Goal: Task Accomplishment & Management: Manage account settings

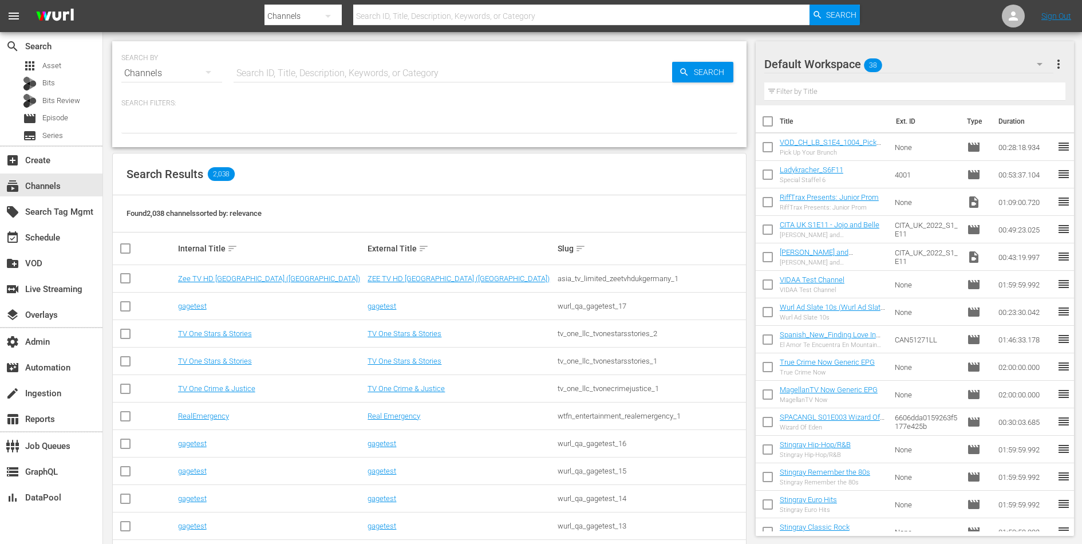
click at [287, 65] on input "text" at bounding box center [453, 73] width 439 height 27
type input "mhz"
click at [385, 70] on input "text" at bounding box center [453, 73] width 439 height 27
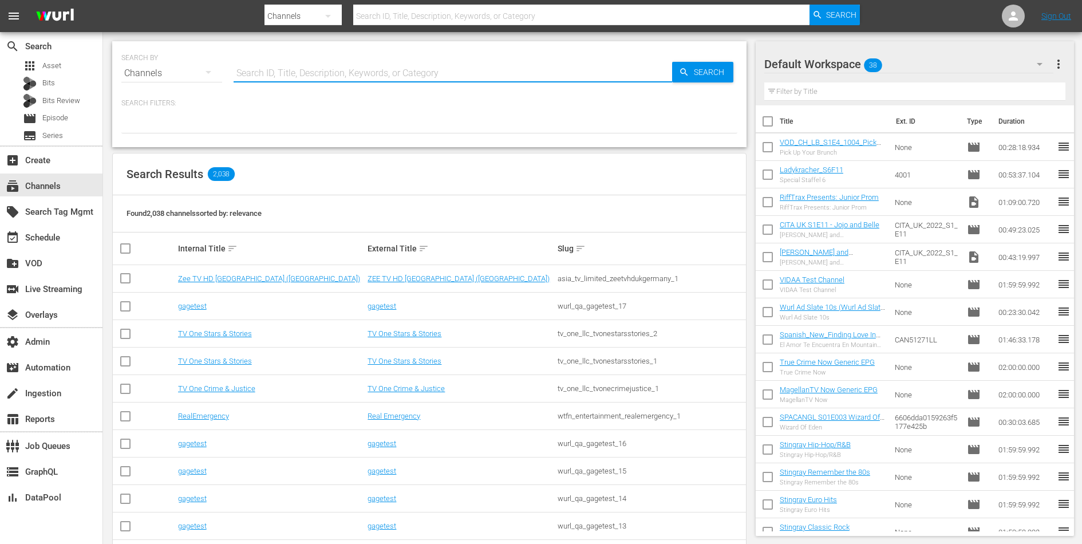
paste input "amc_networks_loveafterlockupwetv_1"
type input "amc_networks_loveafterlockupwetv_1"
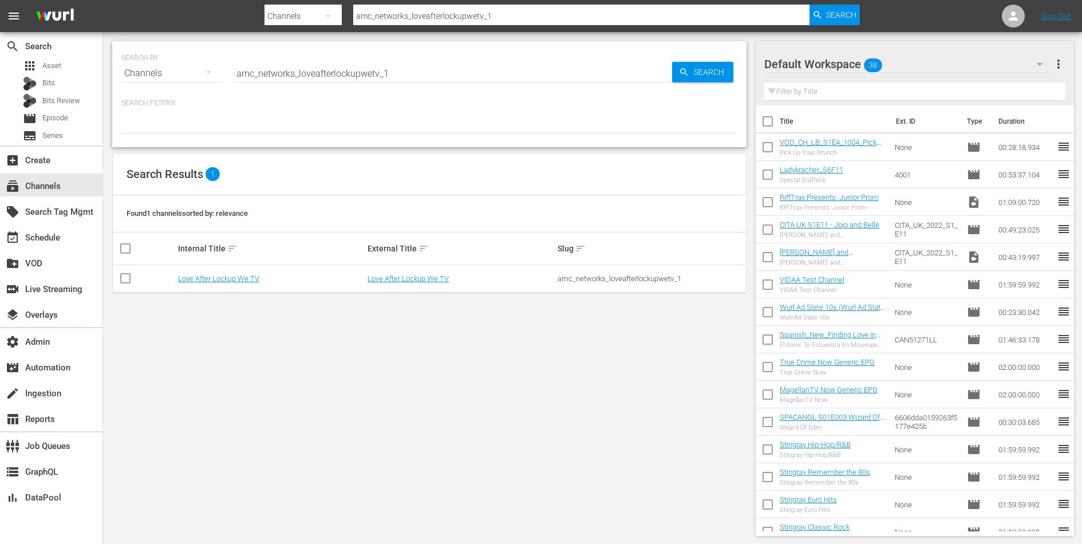
click at [653, 278] on div "amc_networks_loveafterlockupwetv_1" at bounding box center [651, 278] width 187 height 9
copy div "amc_networks_loveafterlockupwetv_1"
click at [583, 369] on div "SEARCH BY Search By Channels Search ID, Title, Description, Keywords, or Catego…" at bounding box center [429, 288] width 653 height 513
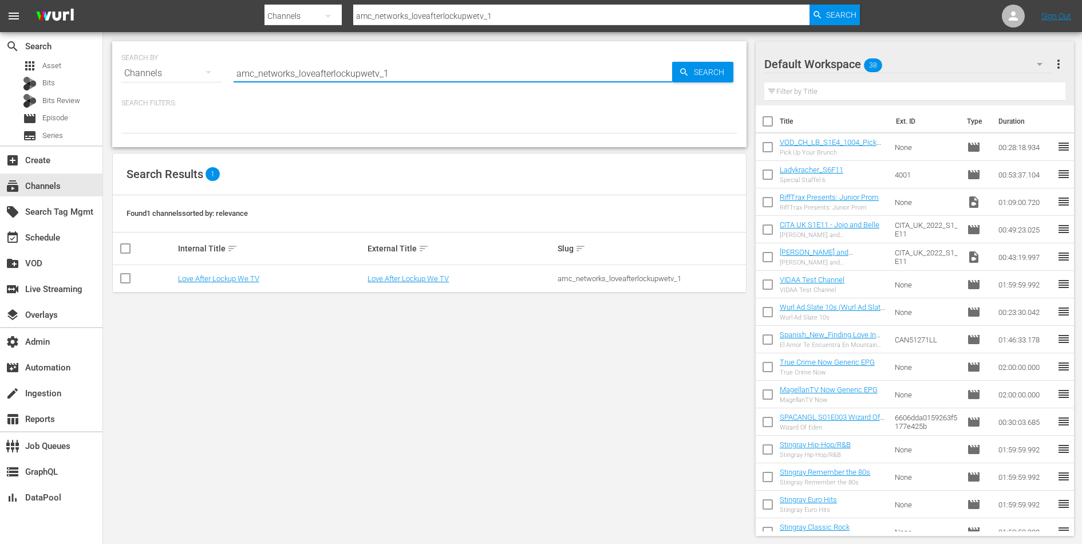
click at [389, 76] on input "amc_networks_loveafterlockupwetv_1" at bounding box center [453, 73] width 439 height 27
paste input "acorntvmysteries"
type input "amc_networks_acorntvmysteries_1"
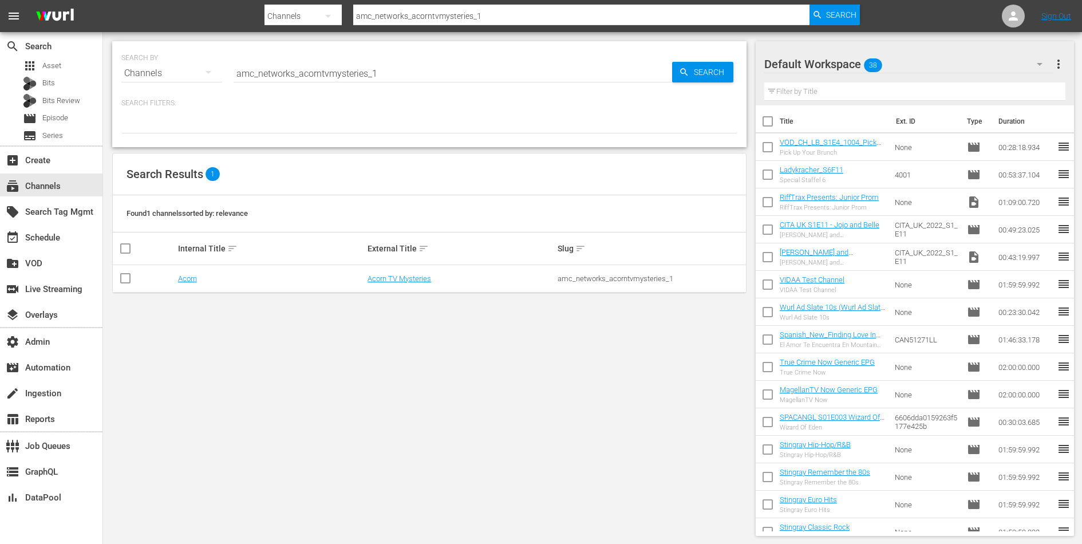
click at [572, 272] on td "amc_networks_acorntvmysteries_1" at bounding box center [651, 278] width 190 height 27
click at [573, 277] on div "amc_networks_acorntvmysteries_1" at bounding box center [651, 278] width 187 height 9
copy div "amc_networks_acorntvmysteries_1"
click at [401, 279] on link "Acorn TV Mysteries" at bounding box center [400, 278] width 64 height 9
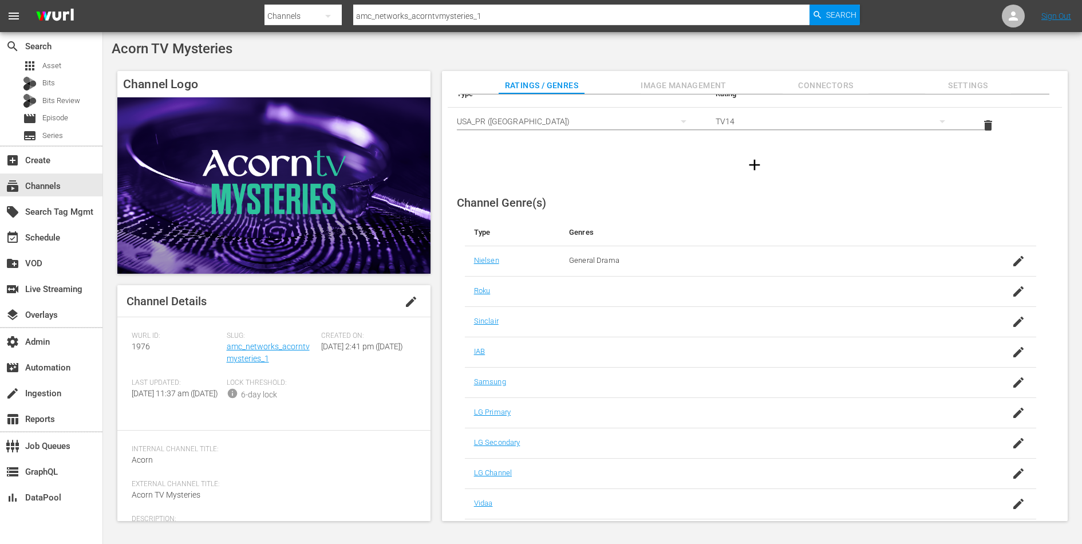
click at [819, 69] on div "Channel Logo Channel Details edit Wurl ID: 1976 Slug: amc_networks_acorntvmyste…" at bounding box center [593, 290] width 962 height 450
click at [819, 77] on button "Connectors" at bounding box center [826, 82] width 86 height 23
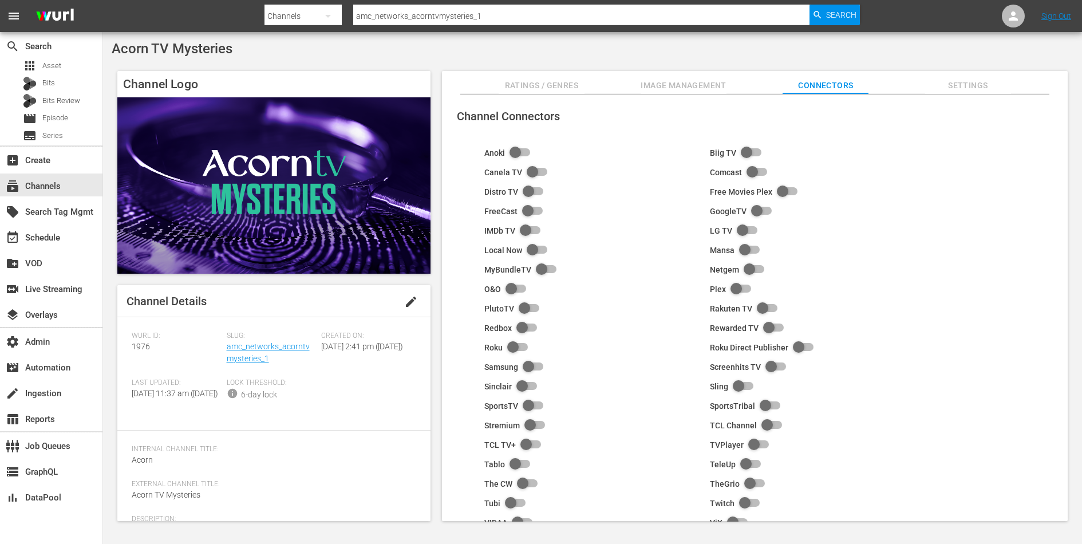
click at [529, 367] on input "checkbox" at bounding box center [530, 367] width 25 height 14
checkbox input "true"
click at [243, 357] on link "amc_networks_acorntvmysteries_1" at bounding box center [268, 352] width 83 height 21
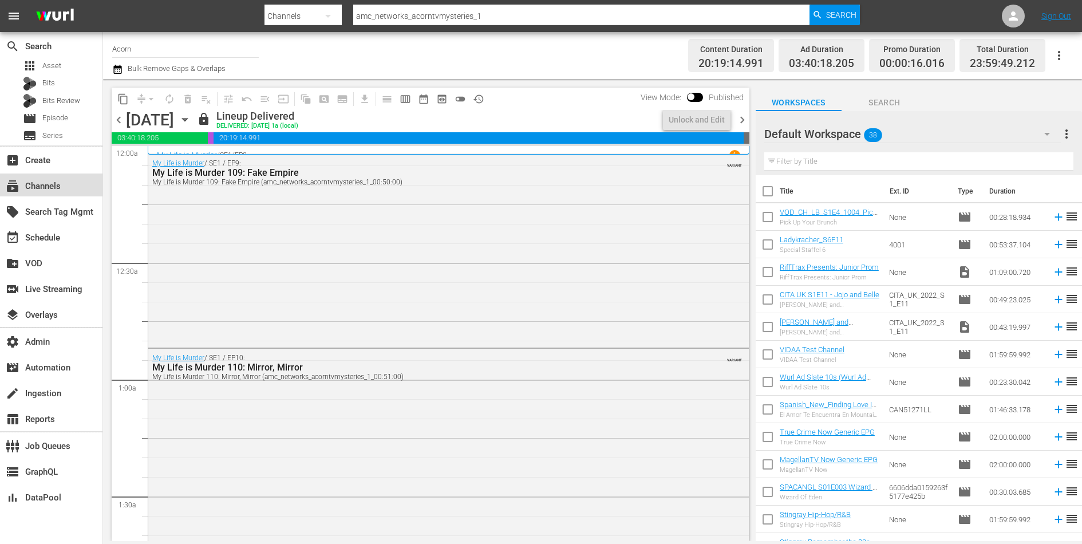
click at [56, 181] on div "subscriptions Channels" at bounding box center [32, 184] width 64 height 10
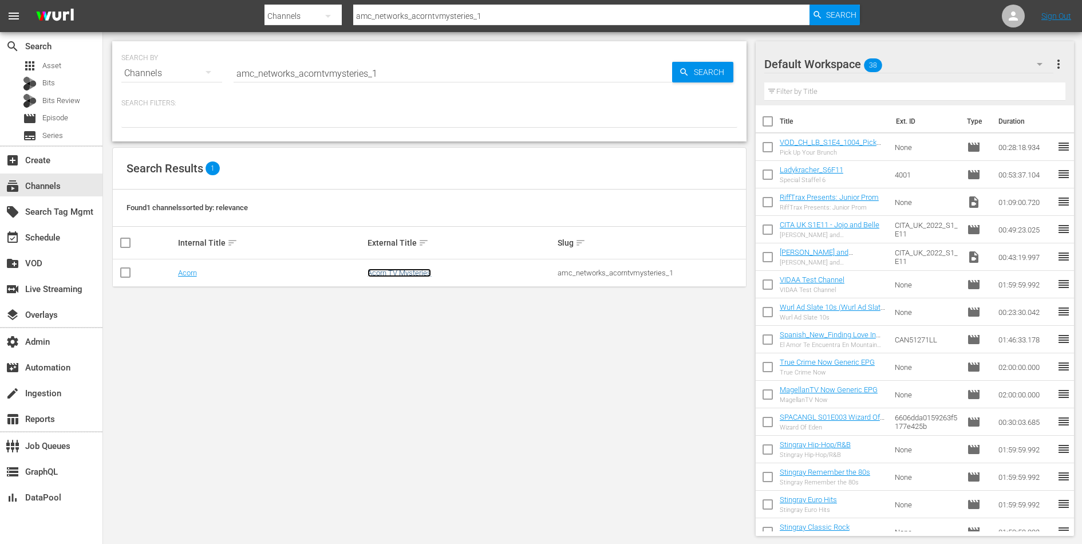
click at [385, 270] on link "Acorn TV Mysteries" at bounding box center [400, 273] width 64 height 9
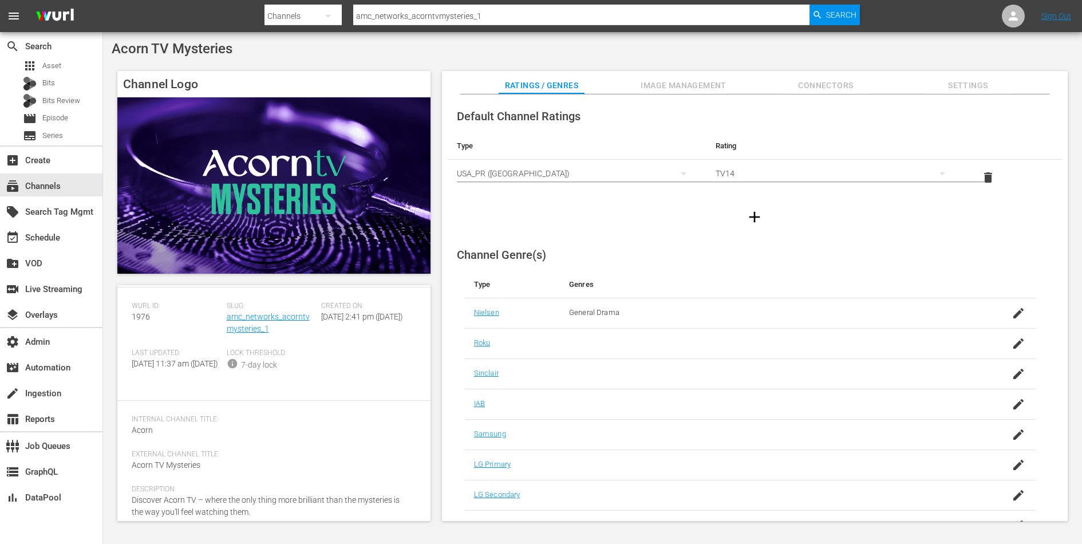
scroll to position [73, 0]
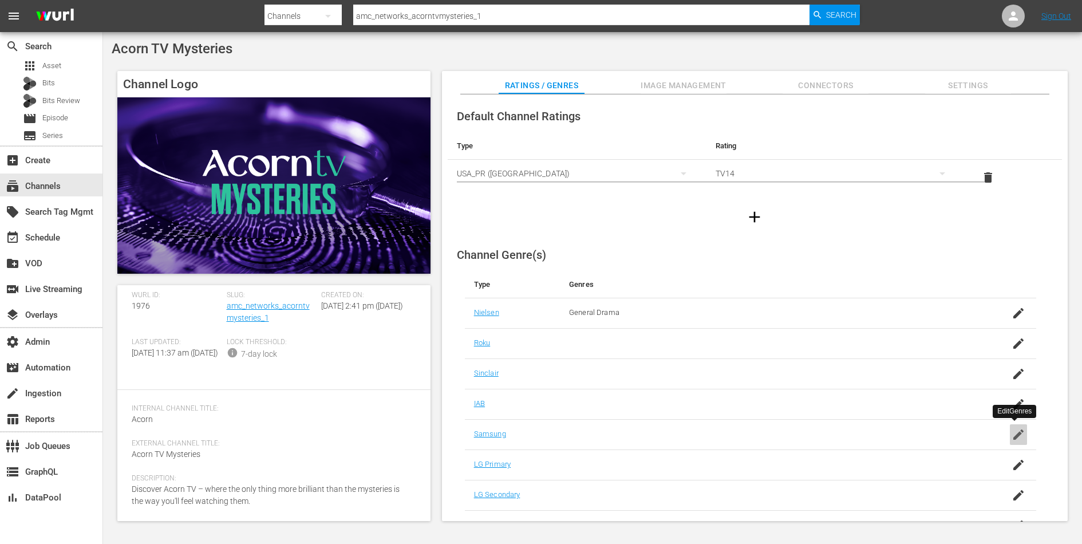
click at [1016, 433] on icon "button" at bounding box center [1018, 434] width 10 height 10
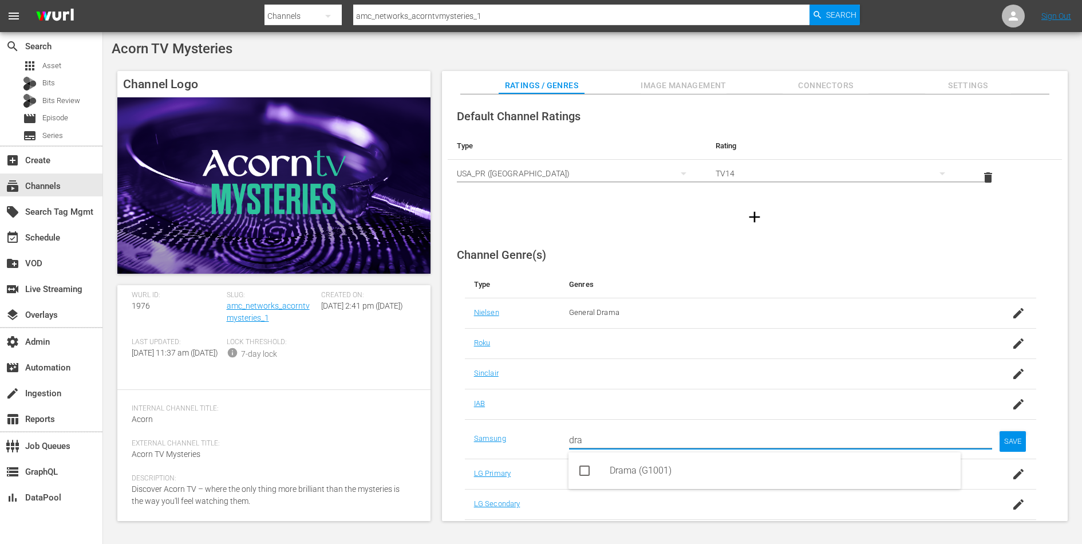
click at [783, 474] on div "Drama (G1001)" at bounding box center [781, 470] width 342 height 27
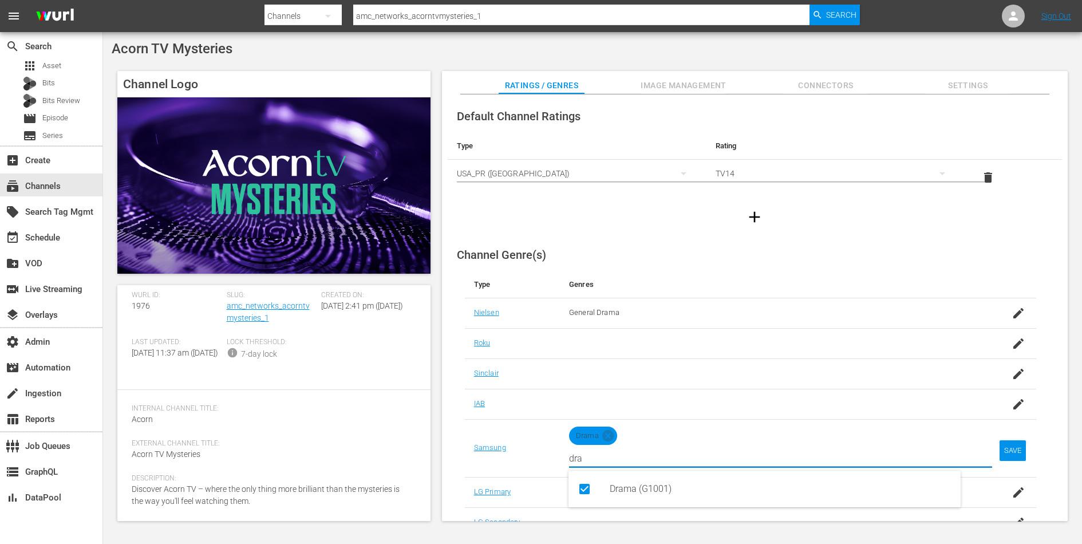
type input "dra"
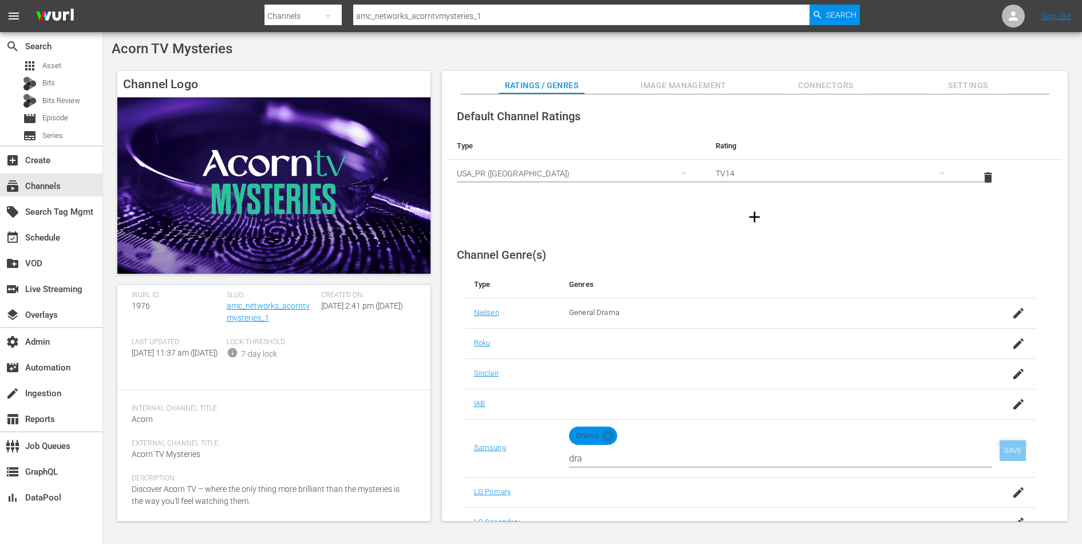
click at [1008, 444] on div "SAVE" at bounding box center [1013, 450] width 26 height 21
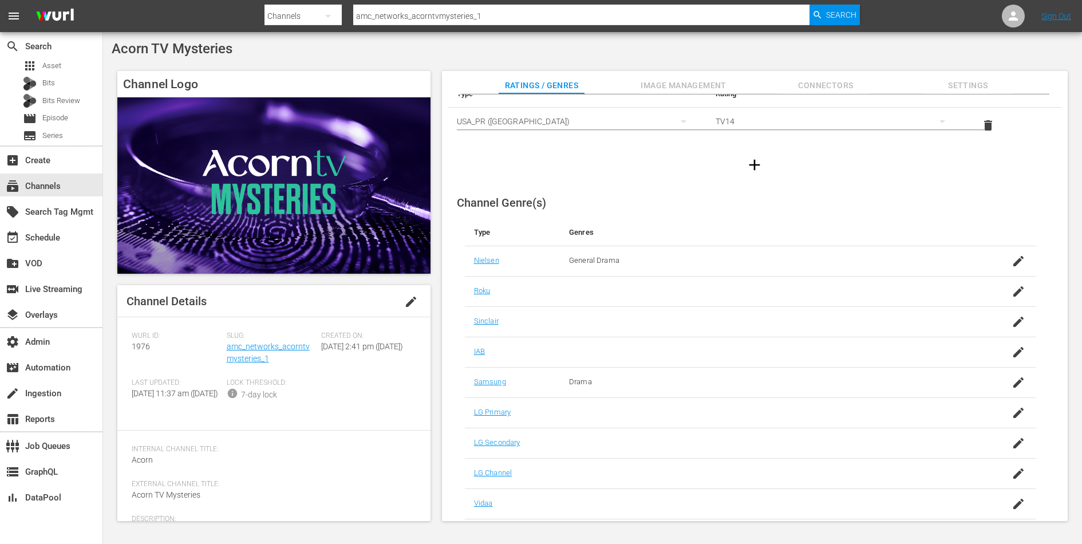
scroll to position [0, 0]
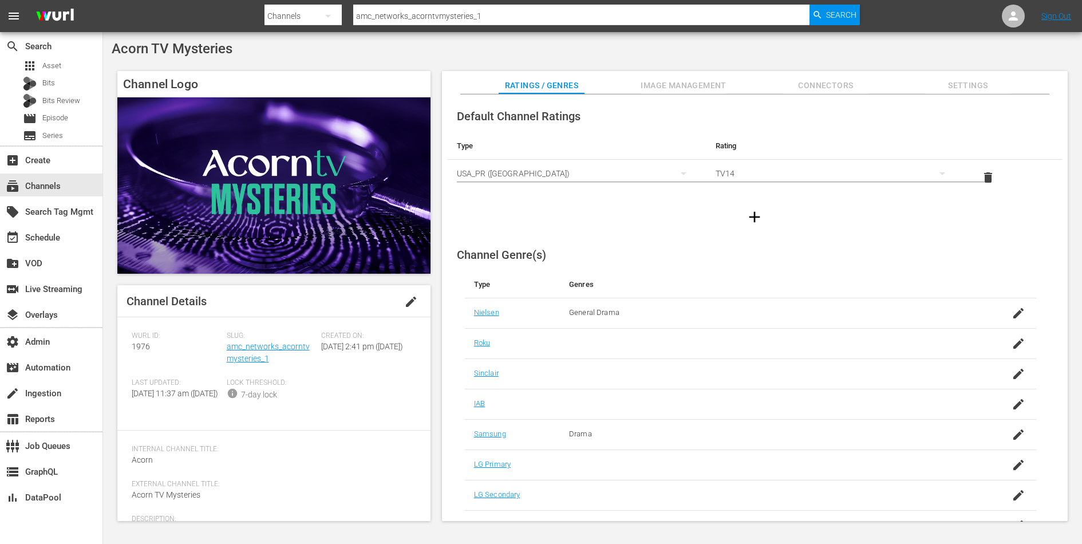
click at [666, 73] on button "Image Management" at bounding box center [684, 82] width 86 height 23
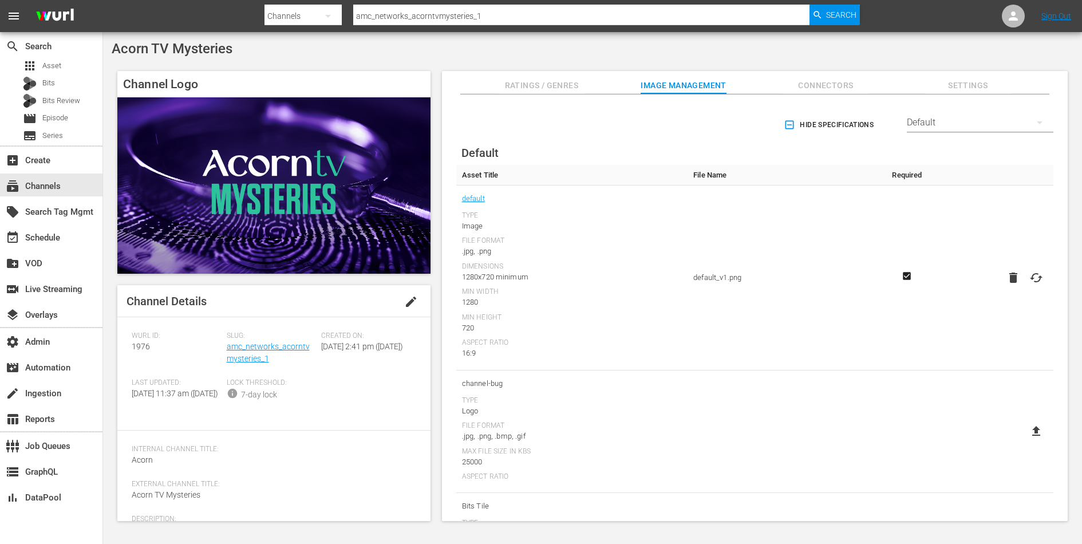
click at [800, 89] on span "Connectors" at bounding box center [826, 85] width 86 height 14
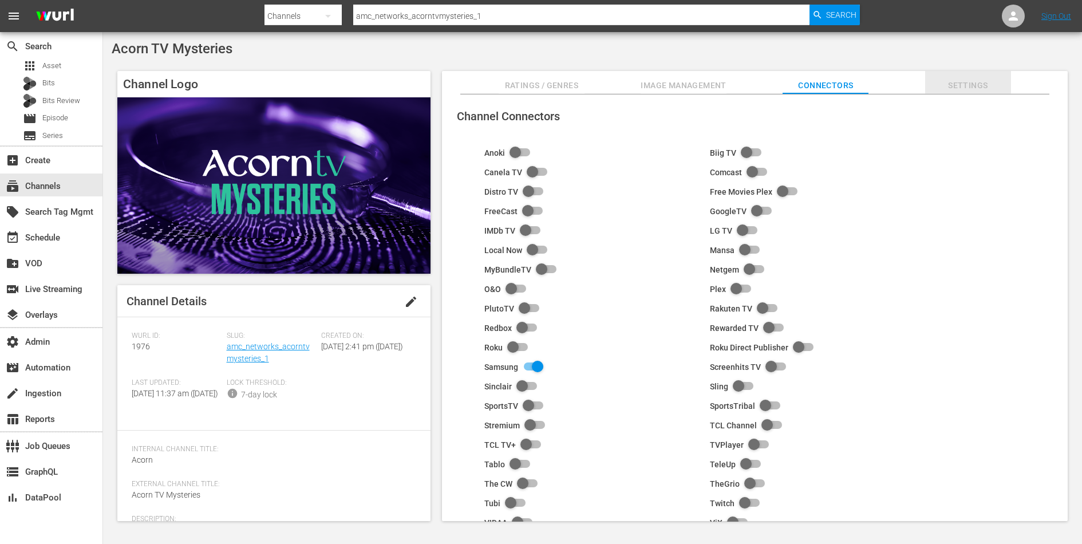
click at [950, 88] on span "Settings" at bounding box center [968, 85] width 86 height 14
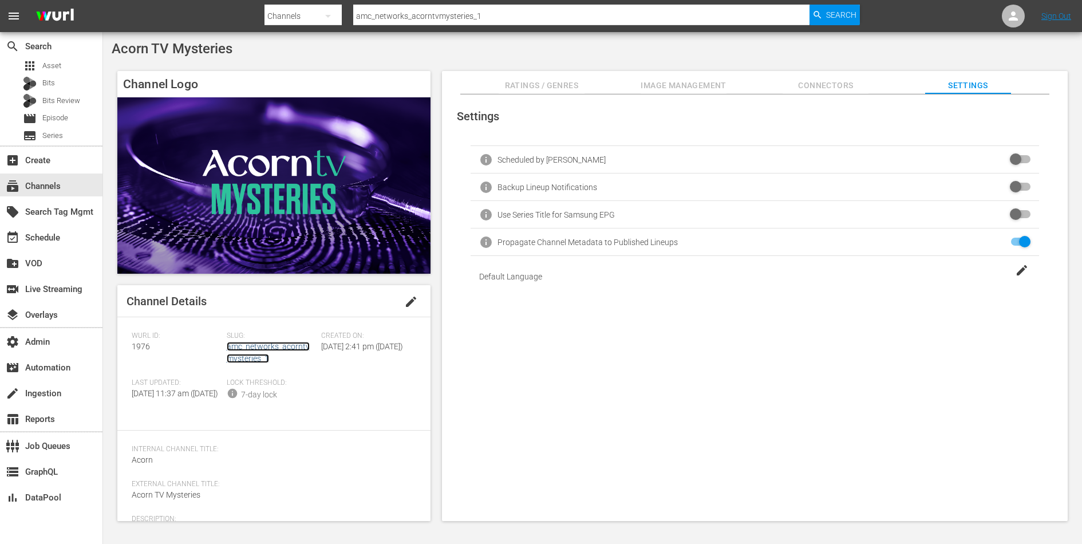
click at [265, 345] on link "amc_networks_acorntvmysteries_1" at bounding box center [268, 352] width 83 height 21
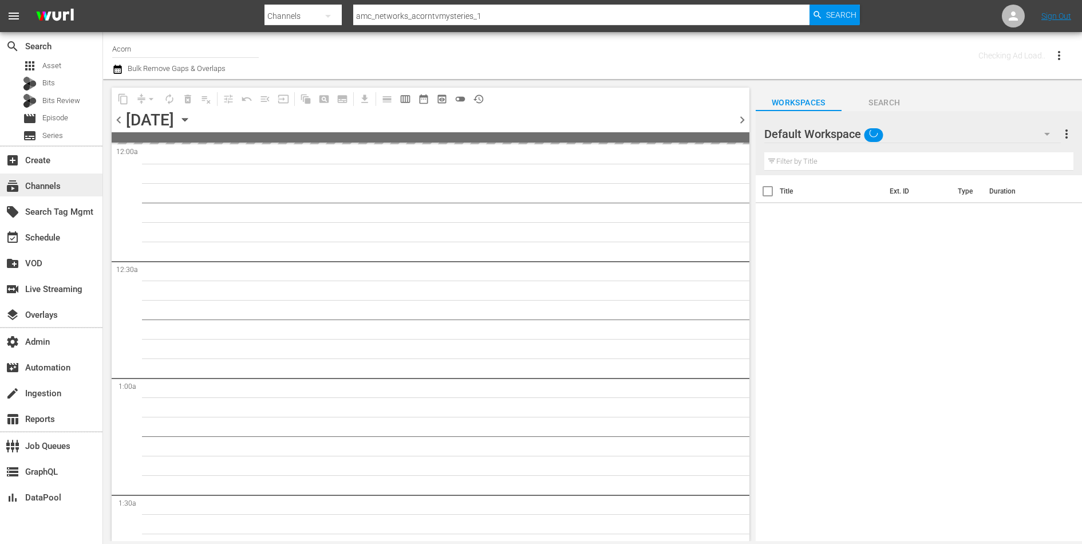
click at [41, 185] on div "subscriptions Channels" at bounding box center [32, 184] width 64 height 10
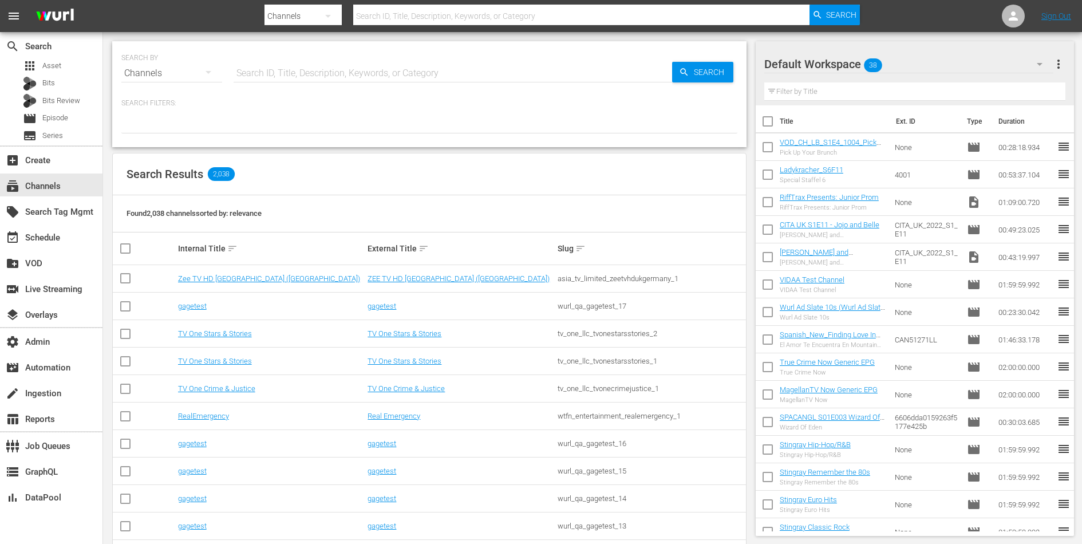
click at [468, 117] on div at bounding box center [429, 123] width 616 height 19
click at [348, 68] on input "text" at bounding box center [453, 73] width 439 height 27
type input "love after"
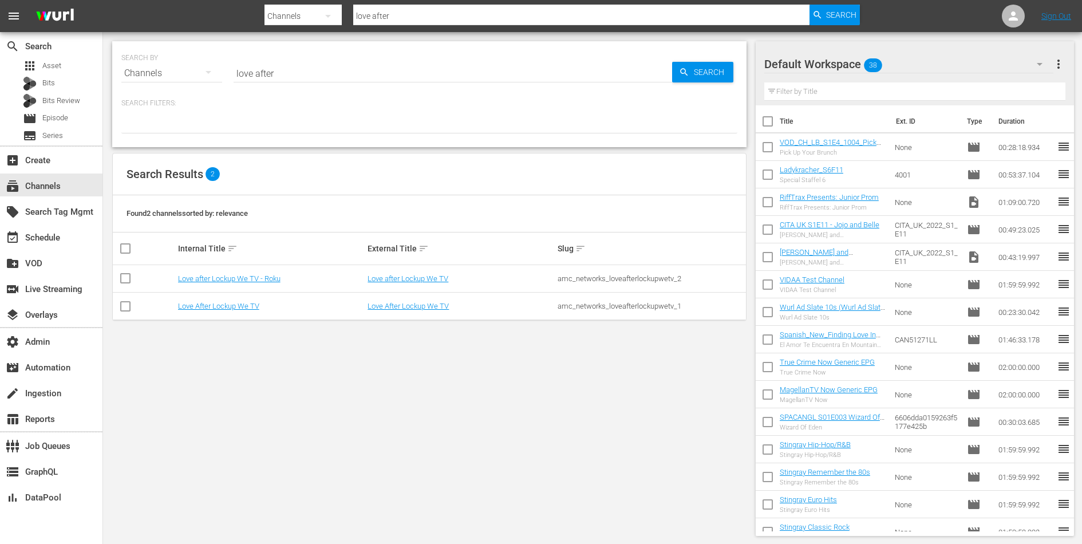
click at [252, 384] on div "SEARCH BY Search By Channels Search ID, Title, Description, Keywords, or Catego…" at bounding box center [429, 288] width 653 height 513
click at [318, 428] on div "SEARCH BY Search By Channels Search ID, Title, Description, Keywords, or Catego…" at bounding box center [429, 288] width 653 height 513
click at [234, 306] on link "Love After Lockup We TV" at bounding box center [218, 306] width 81 height 9
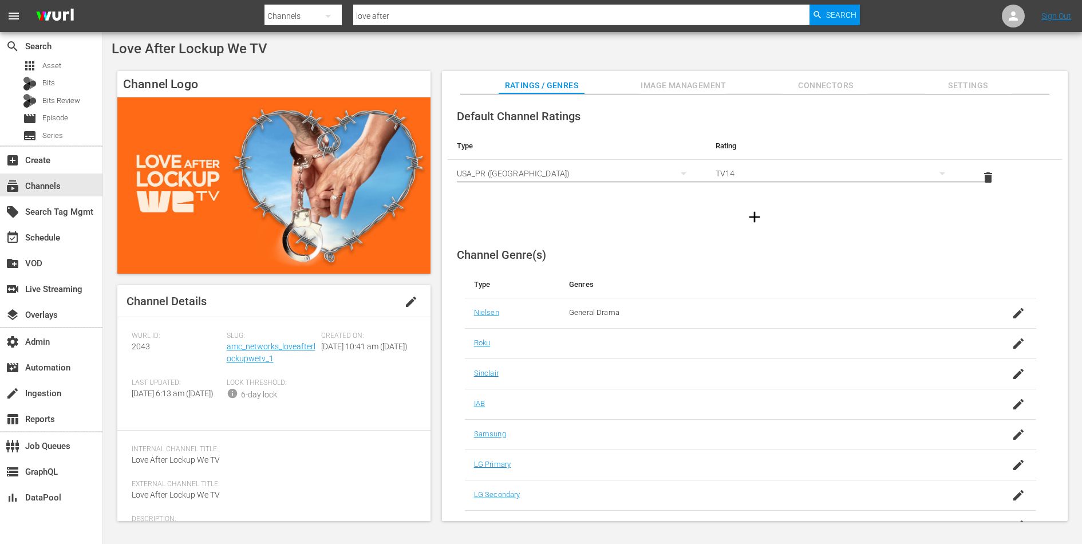
click at [1016, 437] on icon "button" at bounding box center [1019, 435] width 14 height 14
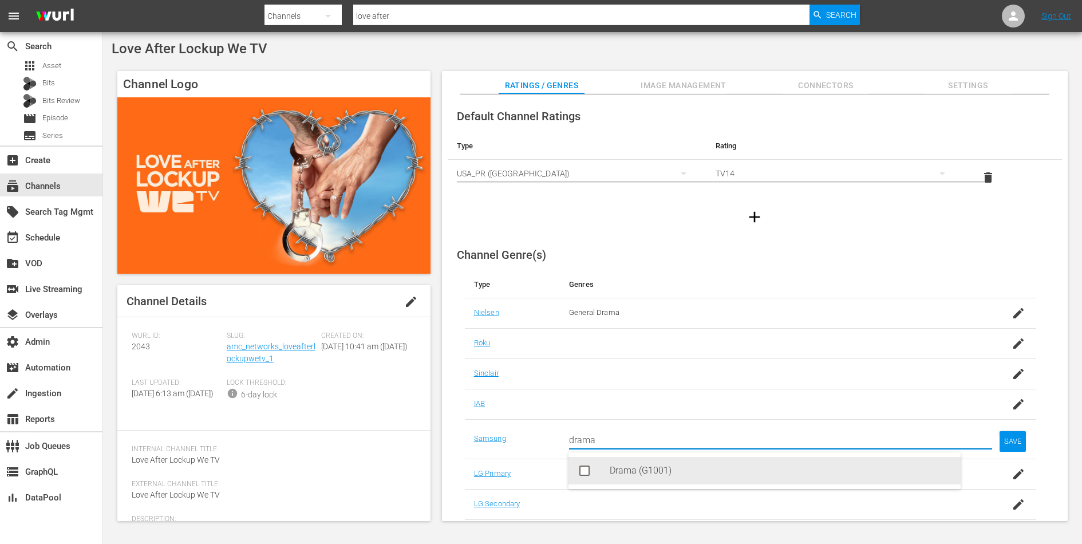
click at [746, 474] on div "Drama (G1001)" at bounding box center [781, 470] width 342 height 27
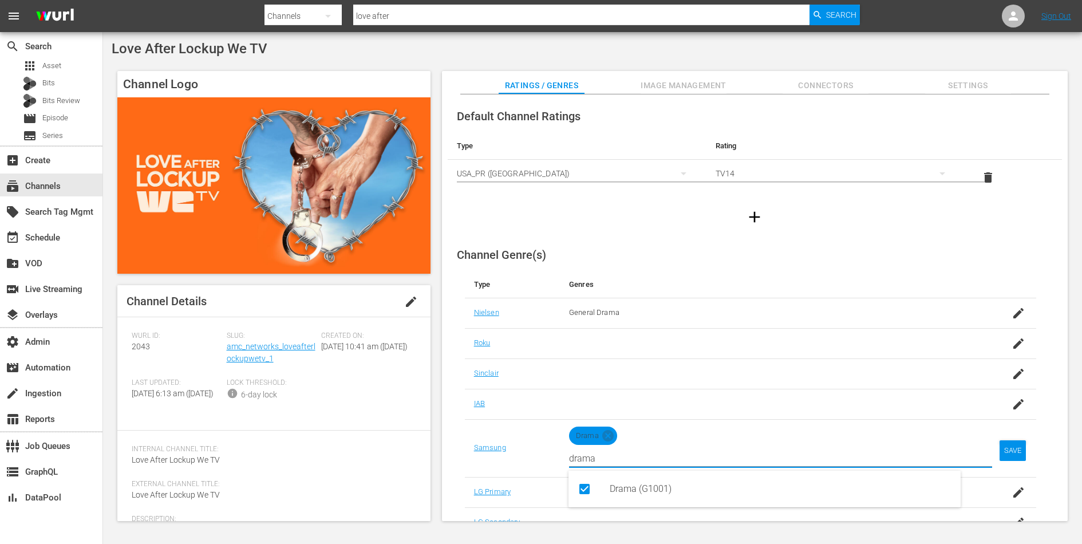
type input "drama"
click at [1002, 448] on div "SAVE" at bounding box center [1013, 450] width 26 height 21
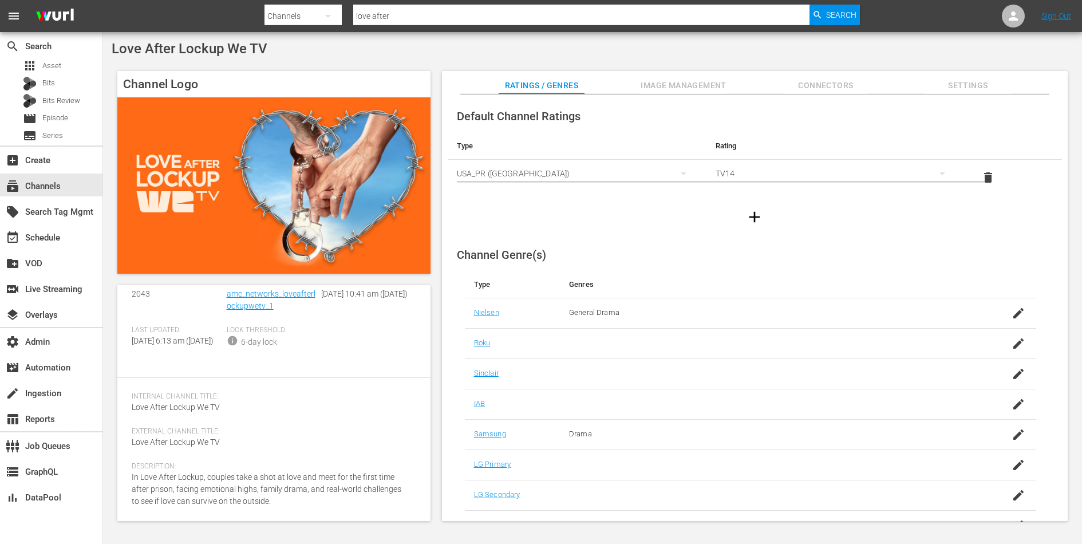
click at [660, 88] on span "Image Management" at bounding box center [684, 85] width 86 height 14
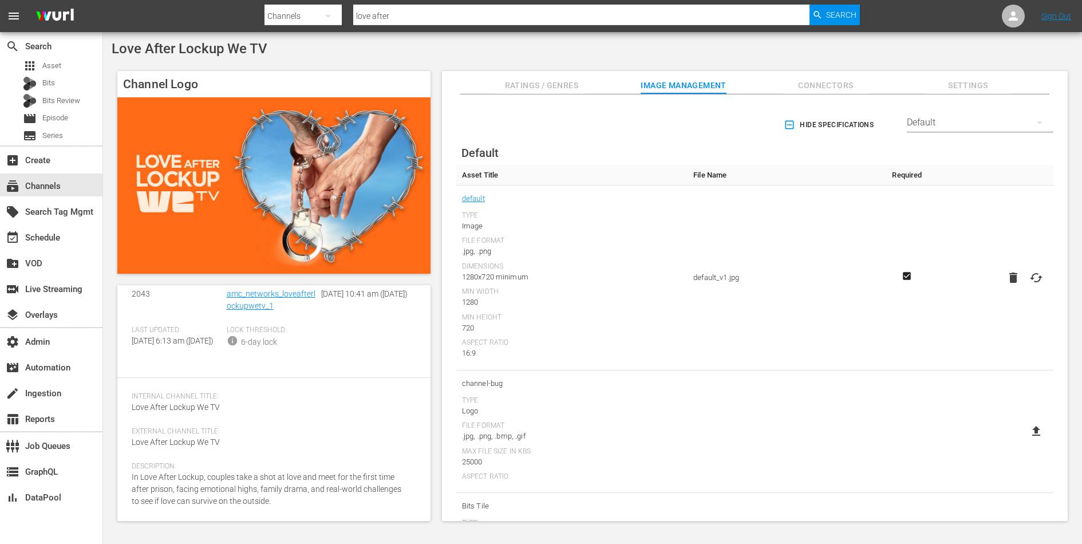
click at [811, 88] on span "Connectors" at bounding box center [826, 85] width 86 height 14
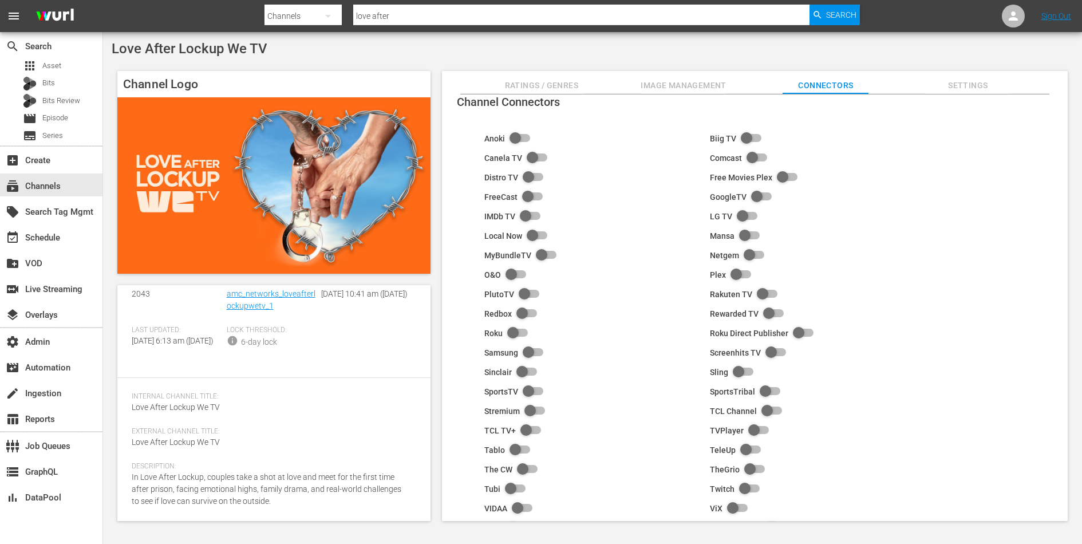
scroll to position [17, 0]
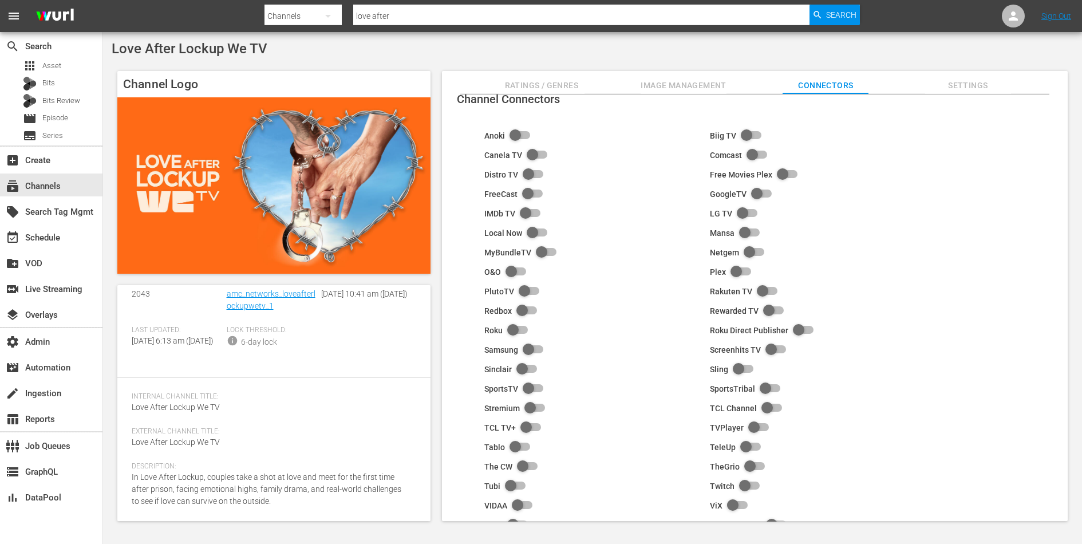
click at [527, 345] on input "checkbox" at bounding box center [530, 350] width 25 height 14
checkbox input "true"
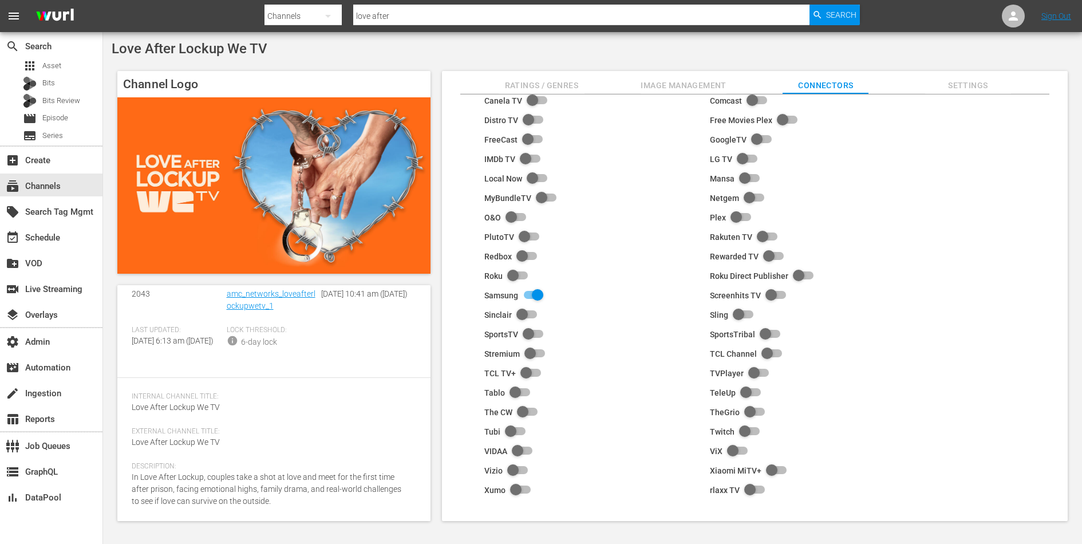
scroll to position [0, 0]
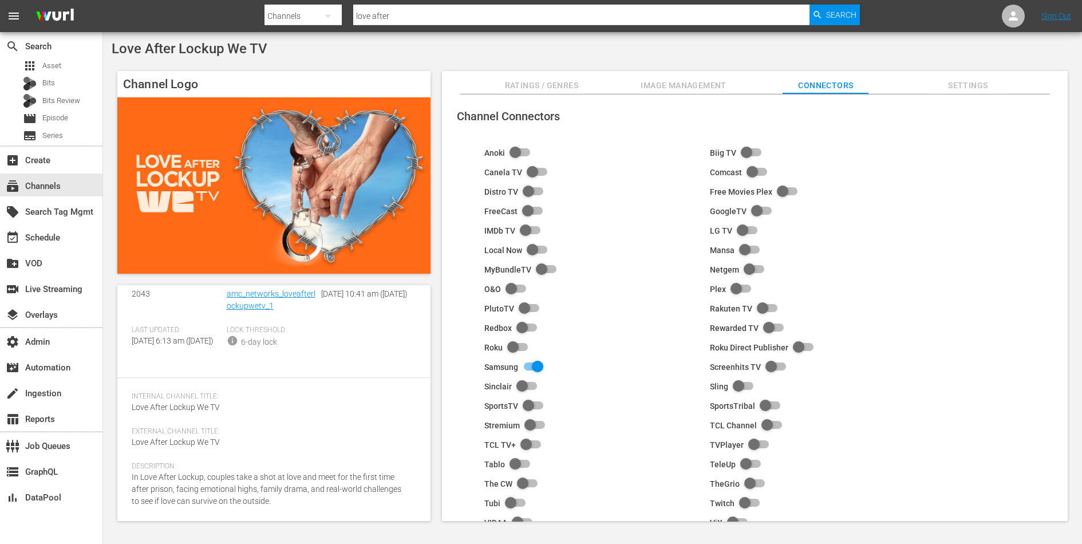
click at [985, 78] on span "Settings" at bounding box center [968, 85] width 86 height 14
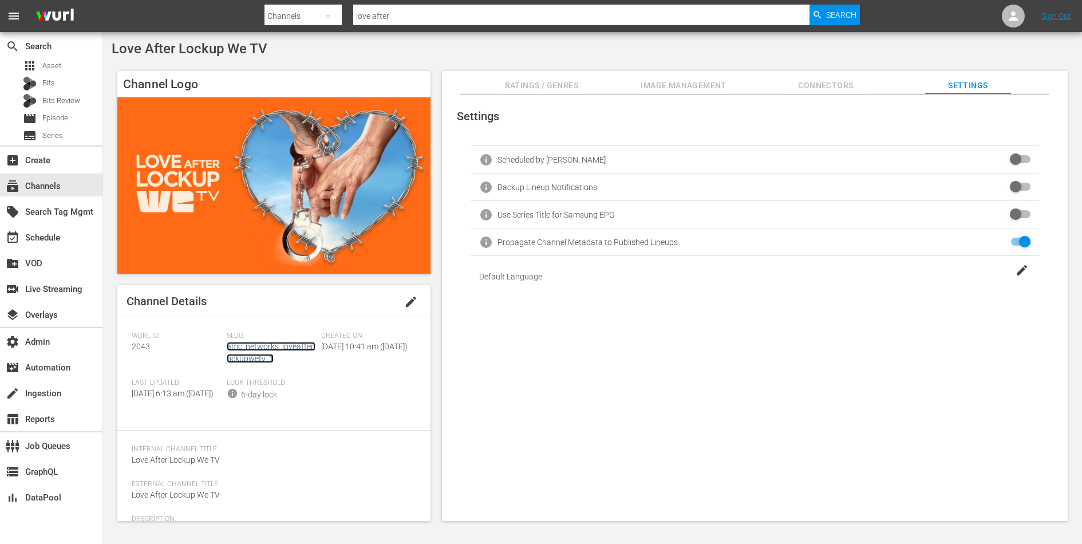
click at [250, 356] on link "amc_networks_loveafterlockupwetv_1" at bounding box center [271, 352] width 89 height 21
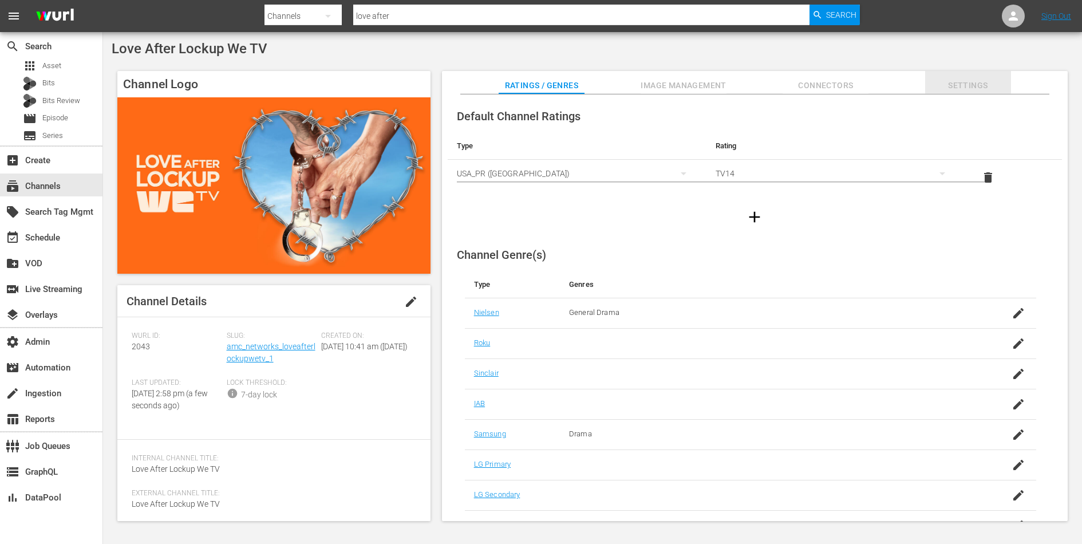
click at [966, 81] on span "Settings" at bounding box center [968, 85] width 86 height 14
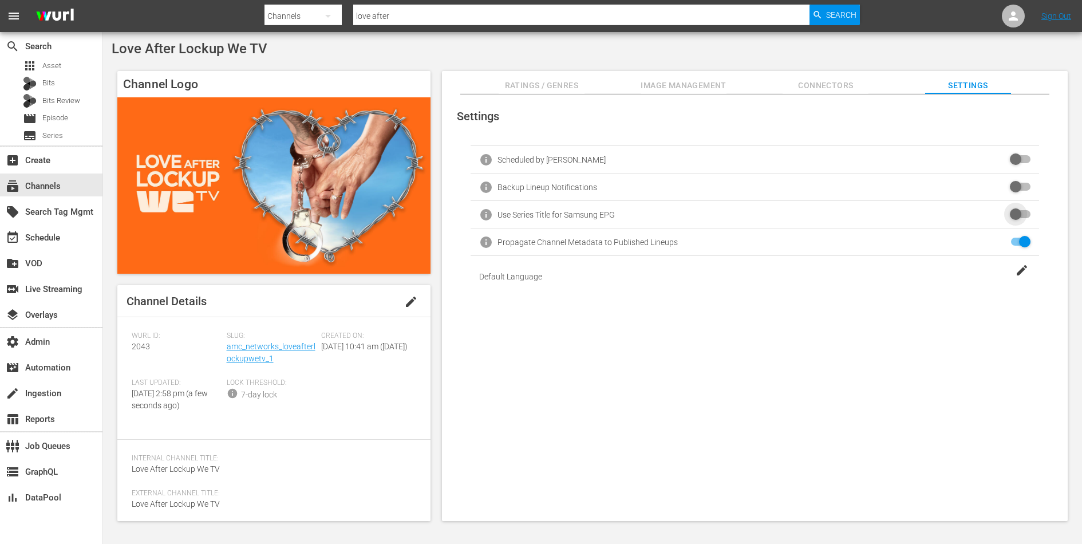
click at [1012, 215] on input "checkbox" at bounding box center [1017, 215] width 25 height 14
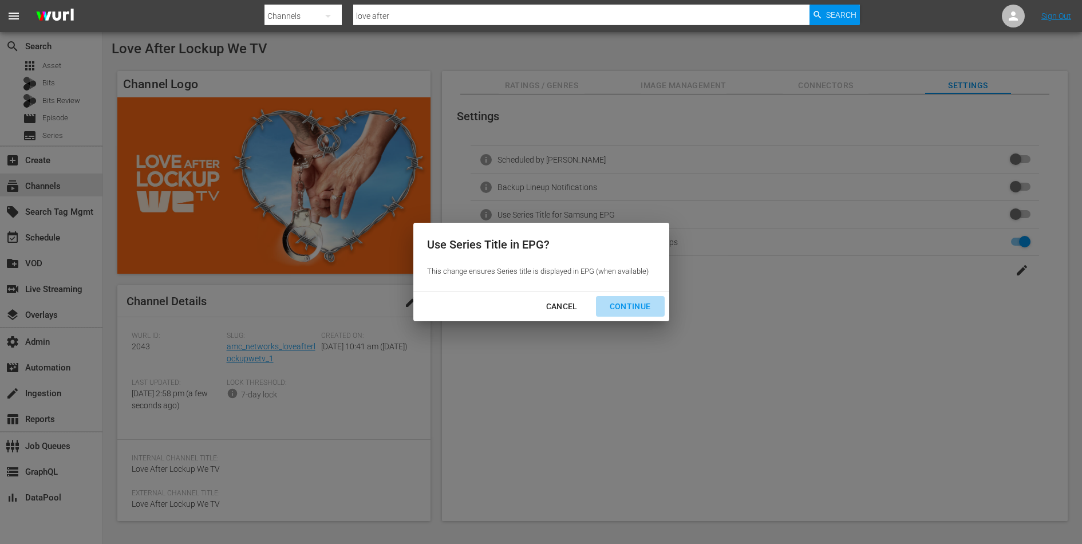
click at [640, 305] on div "Continue" at bounding box center [631, 306] width 60 height 14
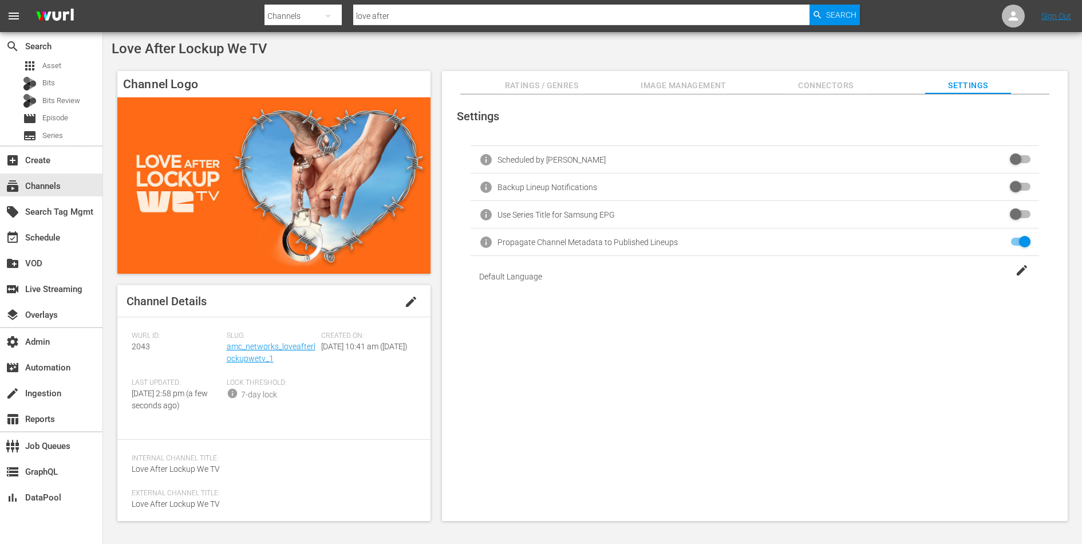
checkbox input "true"
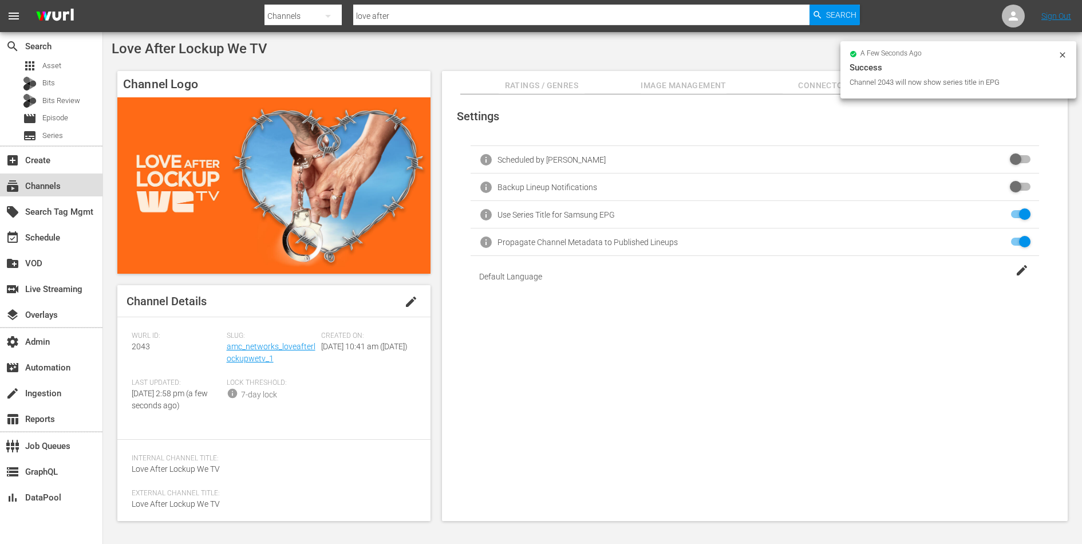
click at [53, 187] on div "subscriptions Channels" at bounding box center [32, 184] width 64 height 10
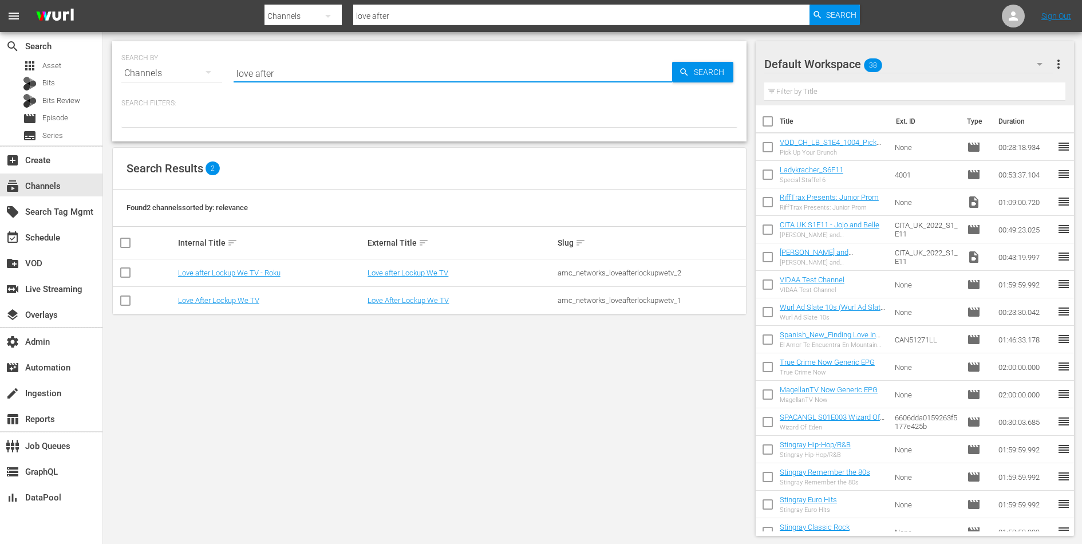
click at [258, 72] on input "love after" at bounding box center [453, 73] width 439 height 27
type input "acron"
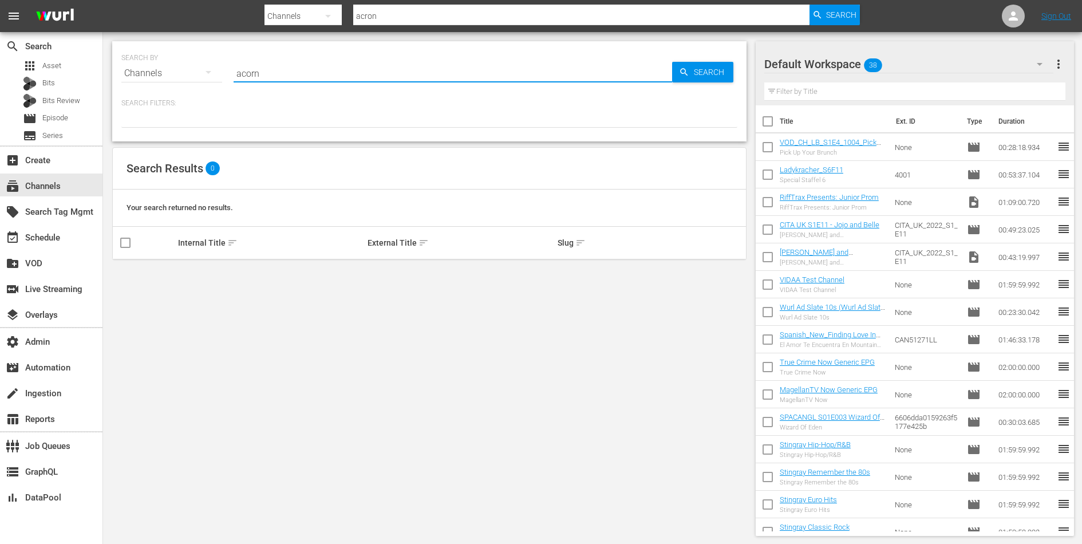
type input "acorn"
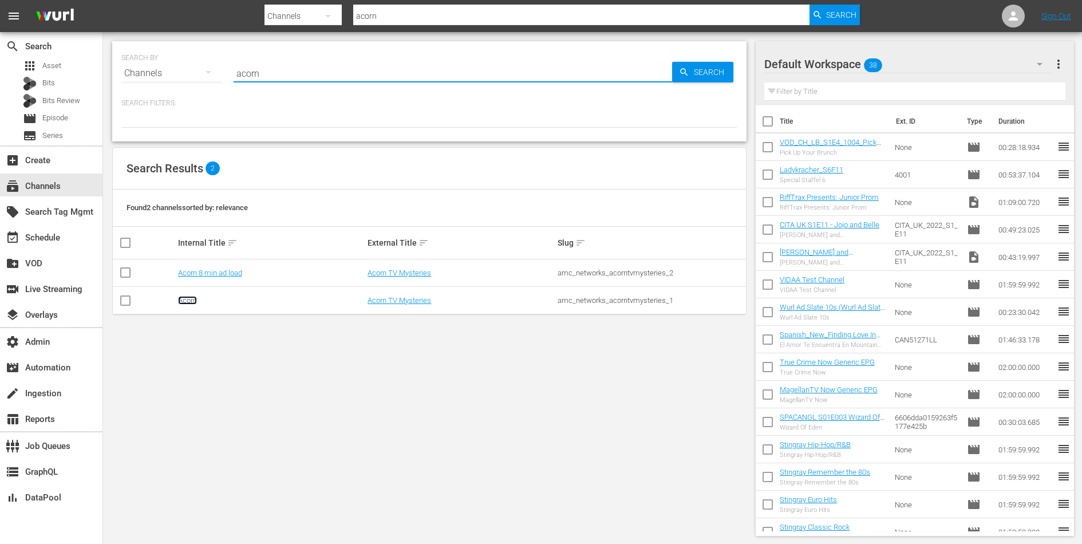
click at [188, 302] on link "Acorn" at bounding box center [187, 300] width 19 height 9
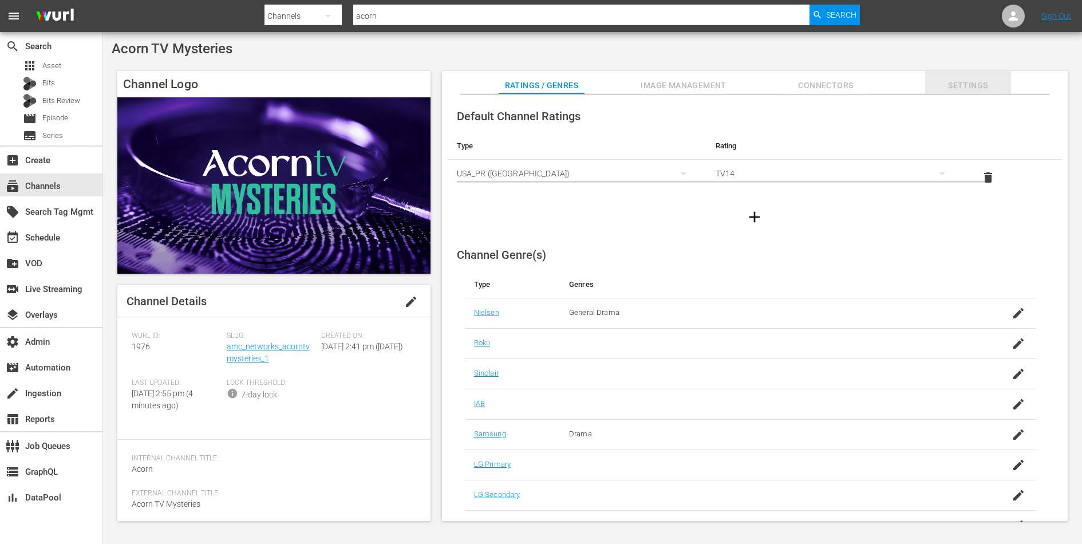
click at [969, 89] on span "Settings" at bounding box center [968, 85] width 86 height 14
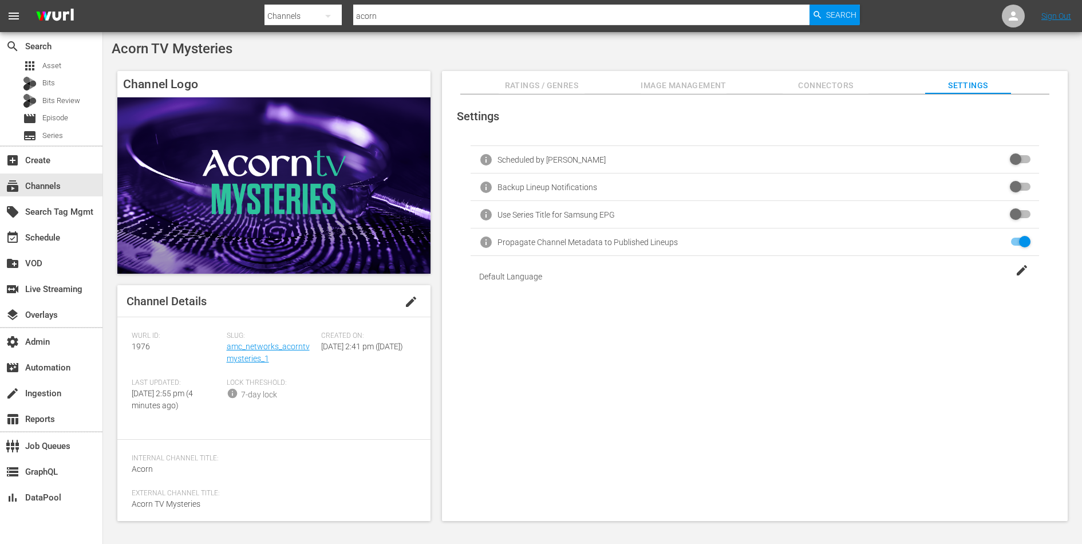
click at [1010, 212] on input "checkbox" at bounding box center [1017, 215] width 25 height 14
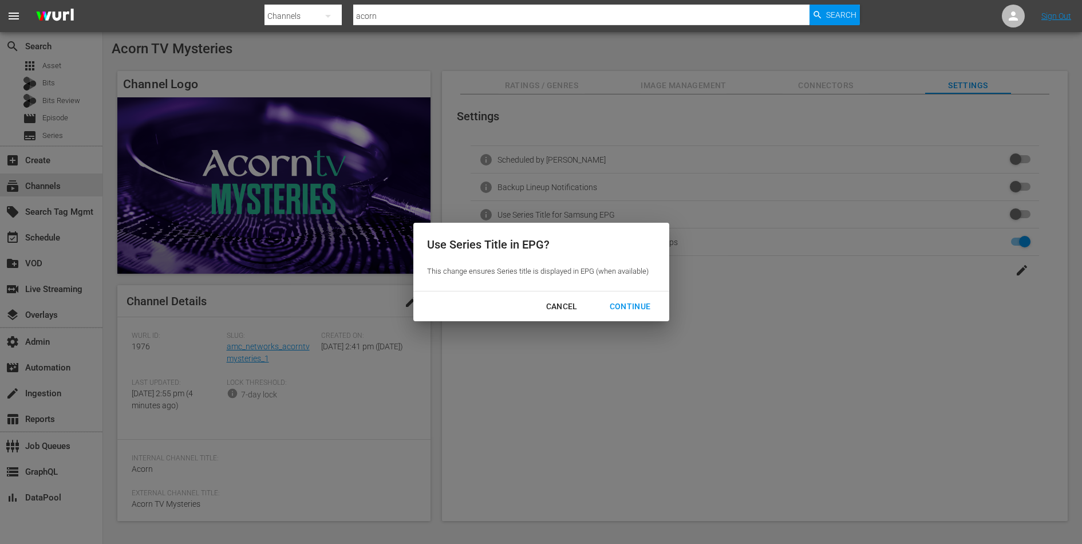
click at [634, 302] on div "Continue" at bounding box center [631, 306] width 60 height 14
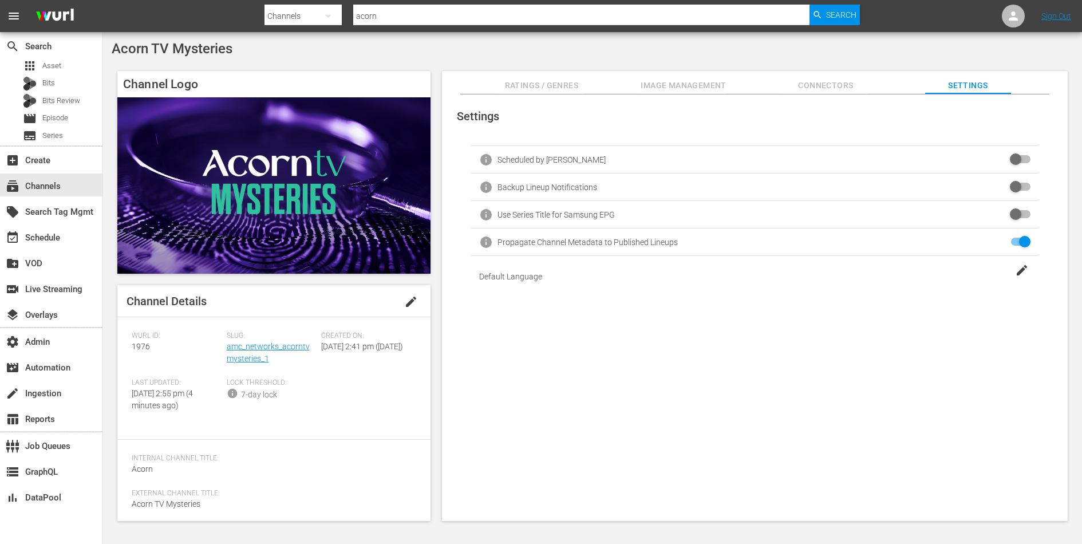
checkbox input "true"
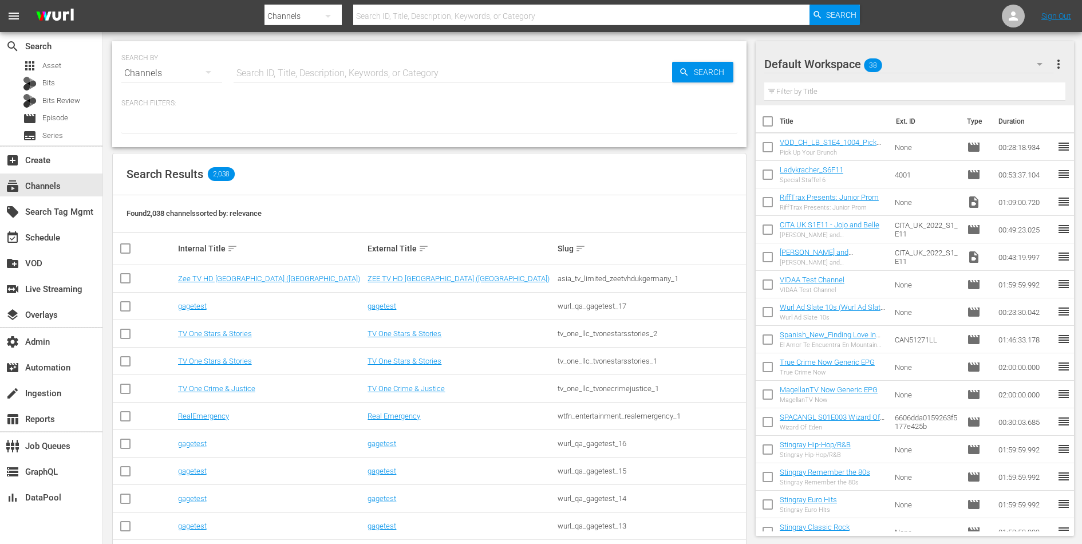
click at [320, 71] on input "text" at bounding box center [453, 73] width 439 height 27
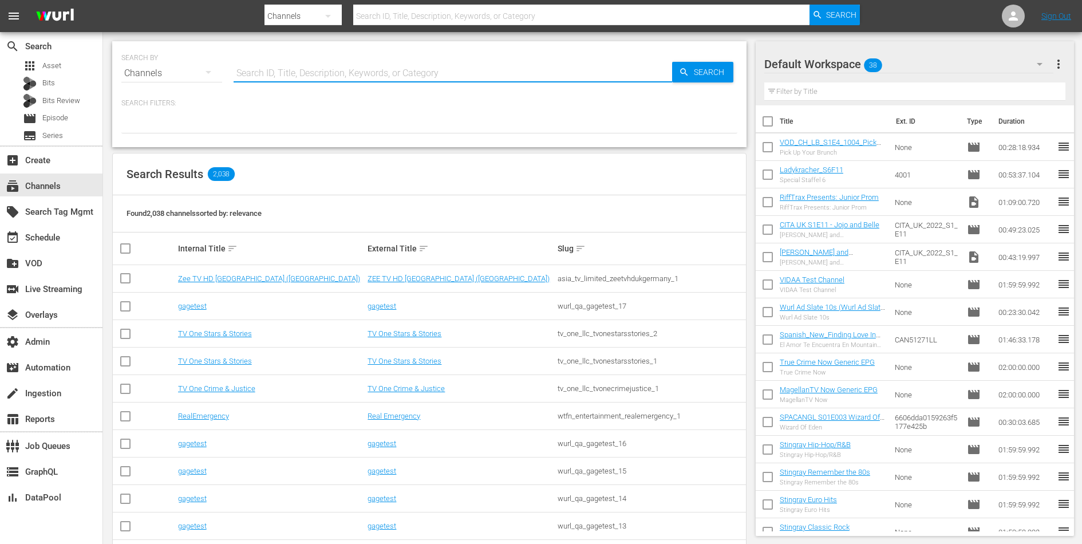
paste input "amc_overtime_1"
type input "amc_overtime_1"
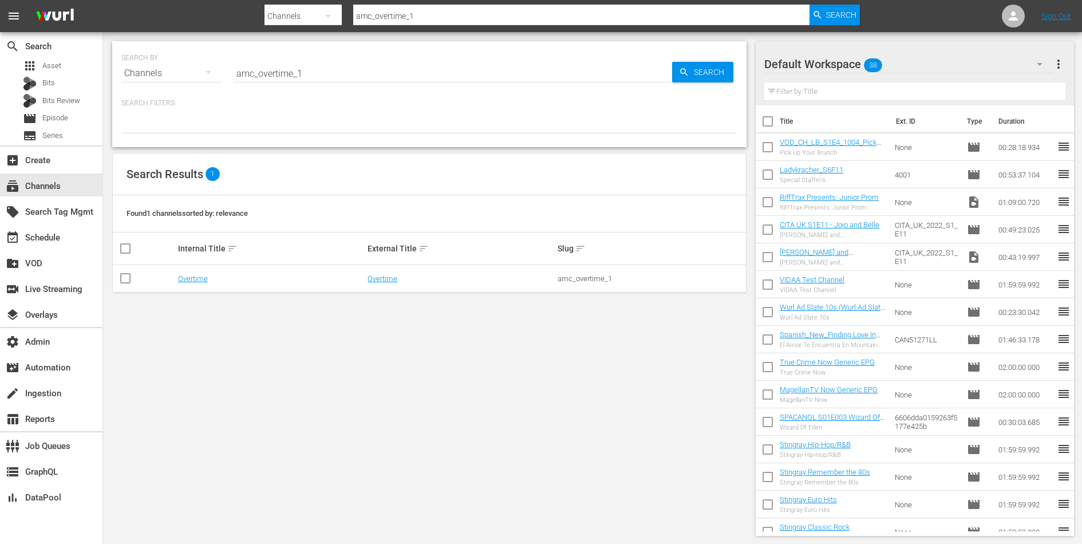
click at [573, 277] on div "amc_overtime_1" at bounding box center [651, 278] width 187 height 9
copy div "amc_overtime_1"
click at [196, 275] on link "Overtime" at bounding box center [193, 278] width 30 height 9
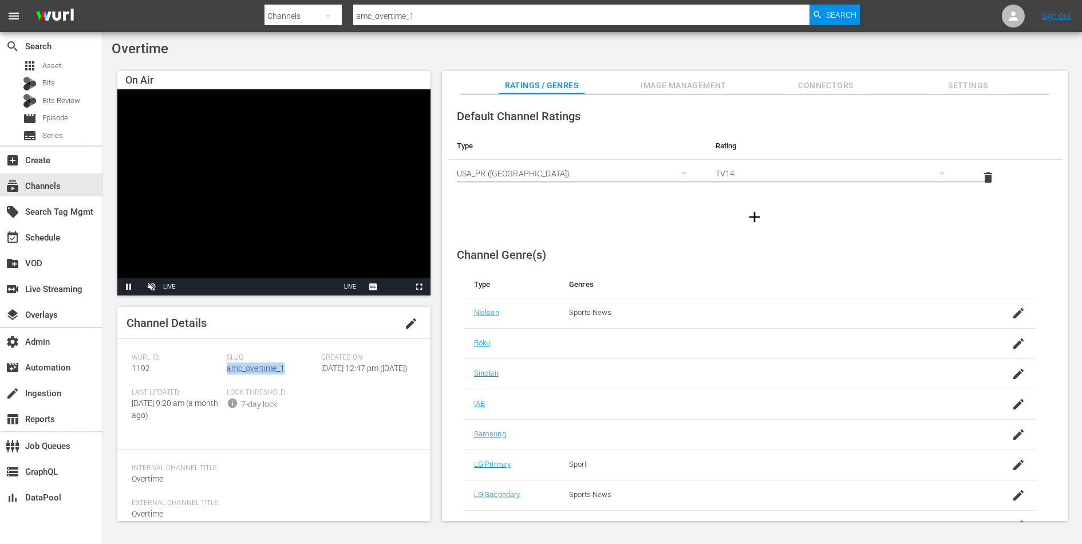
drag, startPoint x: 296, startPoint y: 365, endPoint x: 226, endPoint y: 368, distance: 70.5
click at [227, 368] on div "Slug: amc_overtime_1" at bounding box center [274, 370] width 95 height 35
copy link "amc_overtime_1"
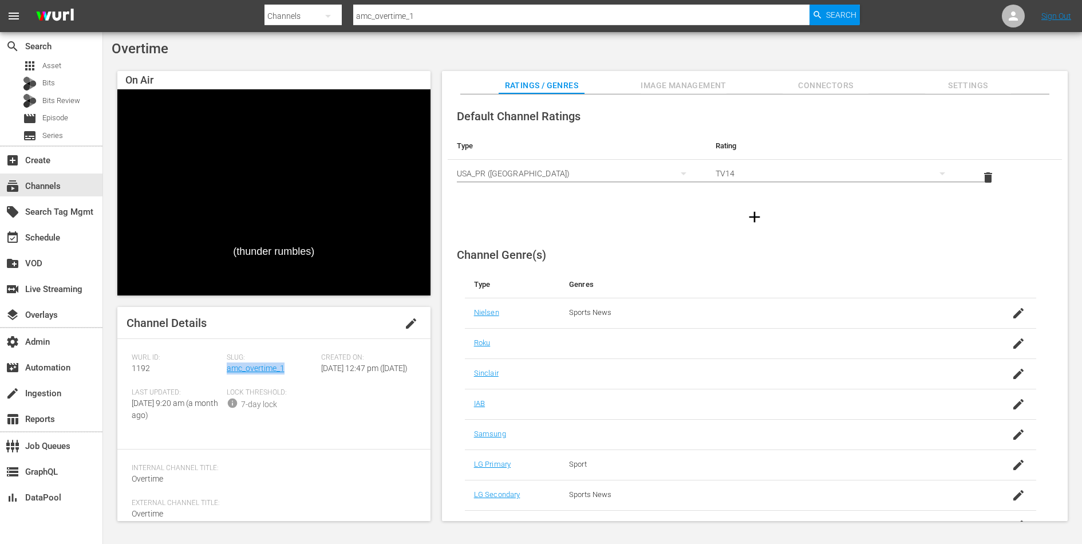
scroll to position [48, 0]
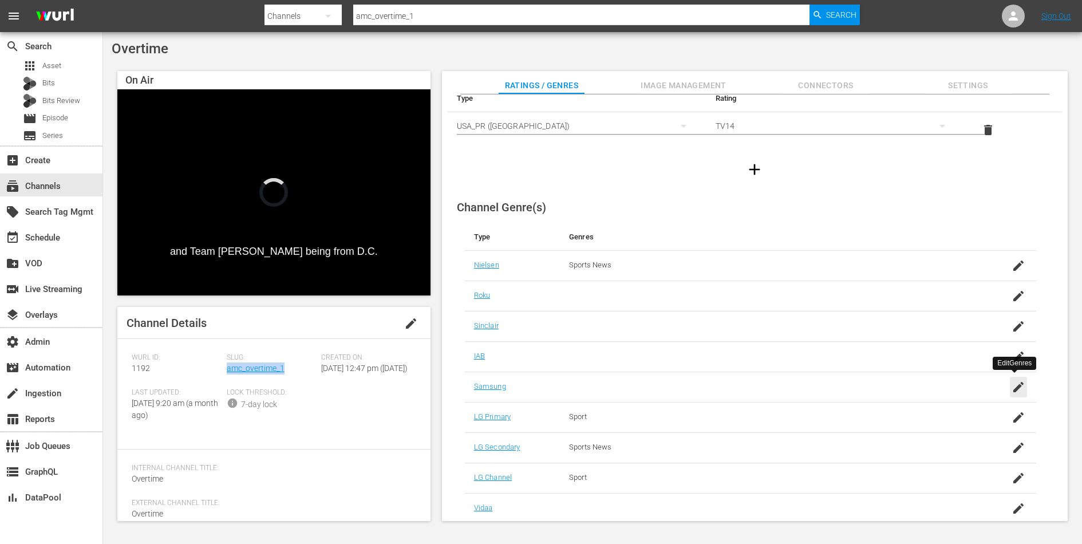
click at [1013, 383] on icon "button" at bounding box center [1019, 387] width 14 height 14
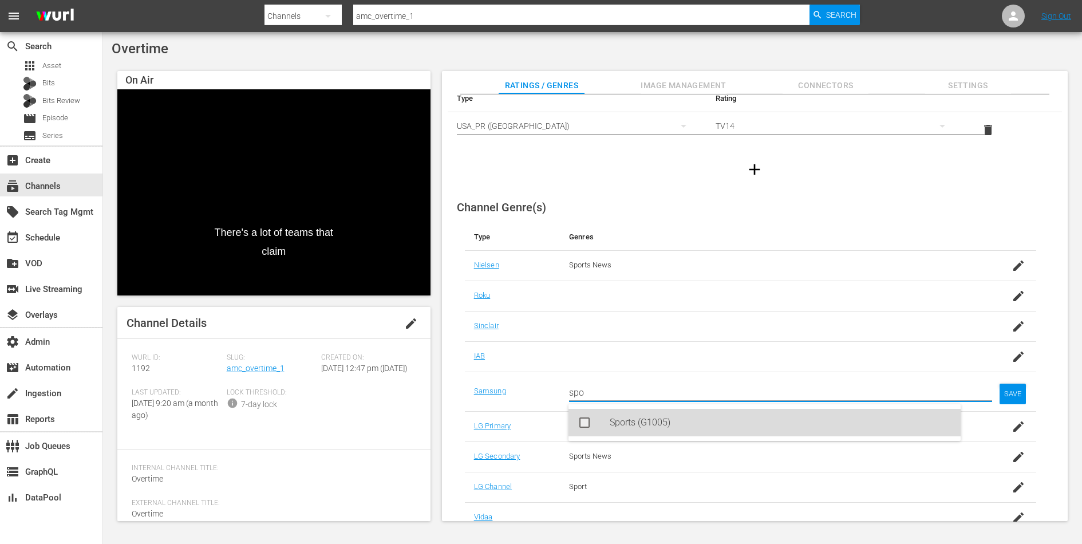
click at [758, 418] on div "Sports (G1005)" at bounding box center [781, 422] width 342 height 27
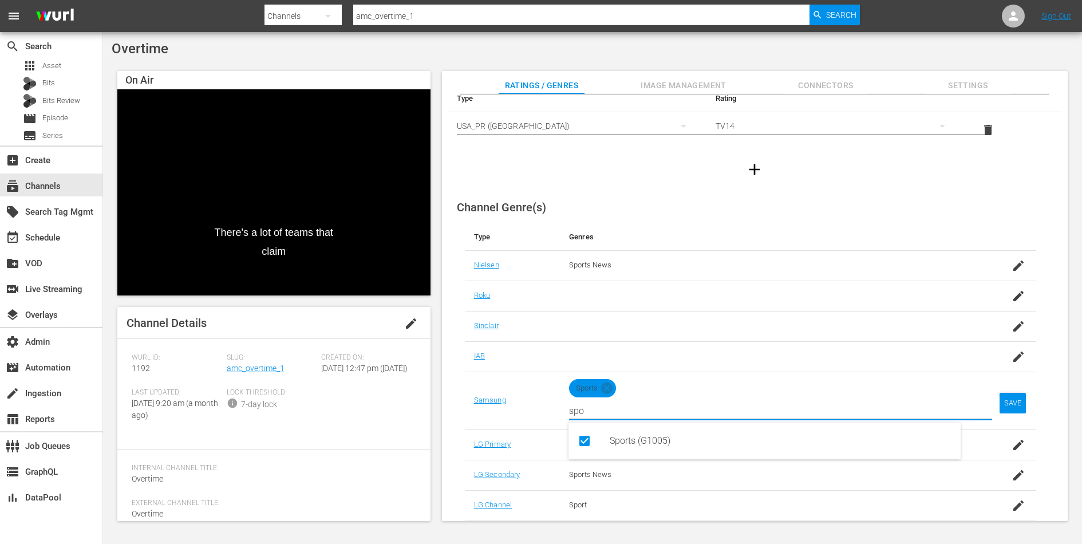
type input "spo"
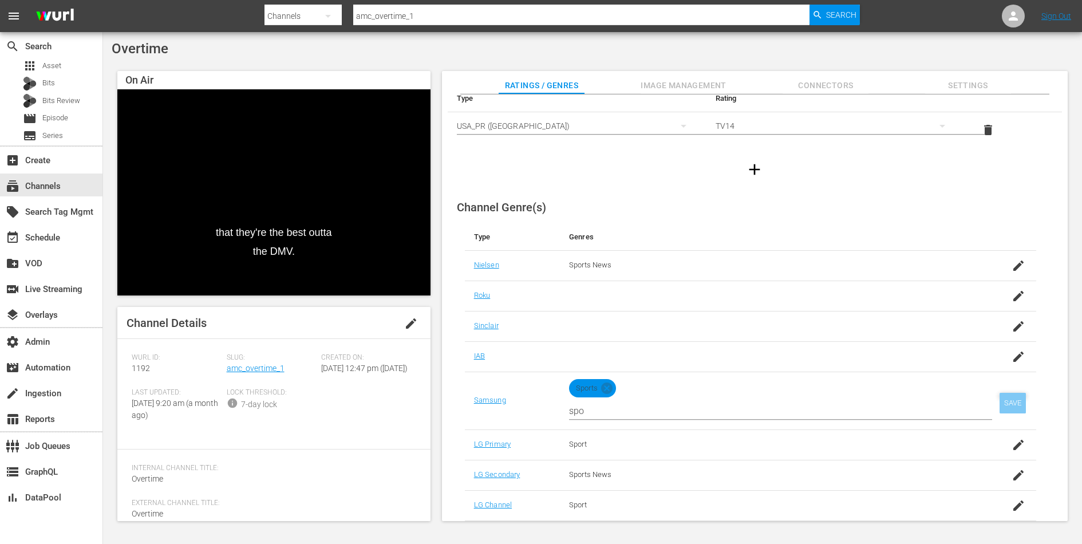
click at [1008, 396] on div "SAVE" at bounding box center [1013, 403] width 26 height 21
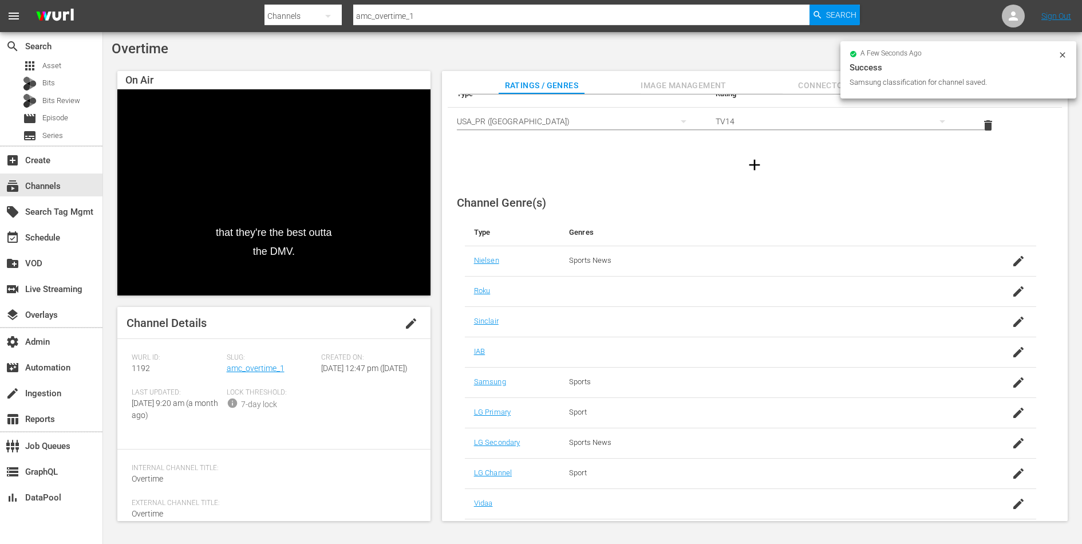
scroll to position [0, 0]
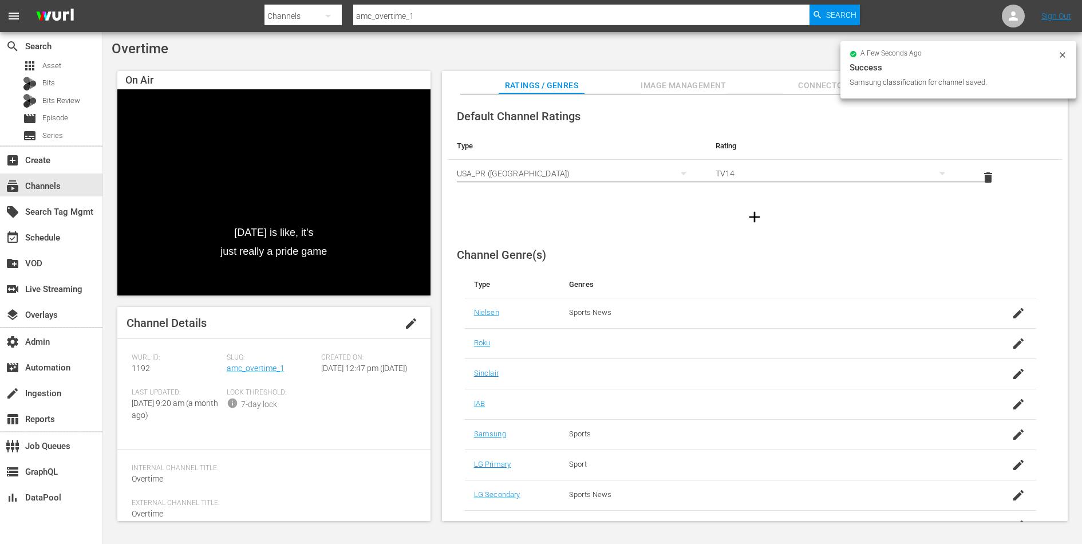
click at [812, 85] on span "Connectors" at bounding box center [826, 85] width 86 height 14
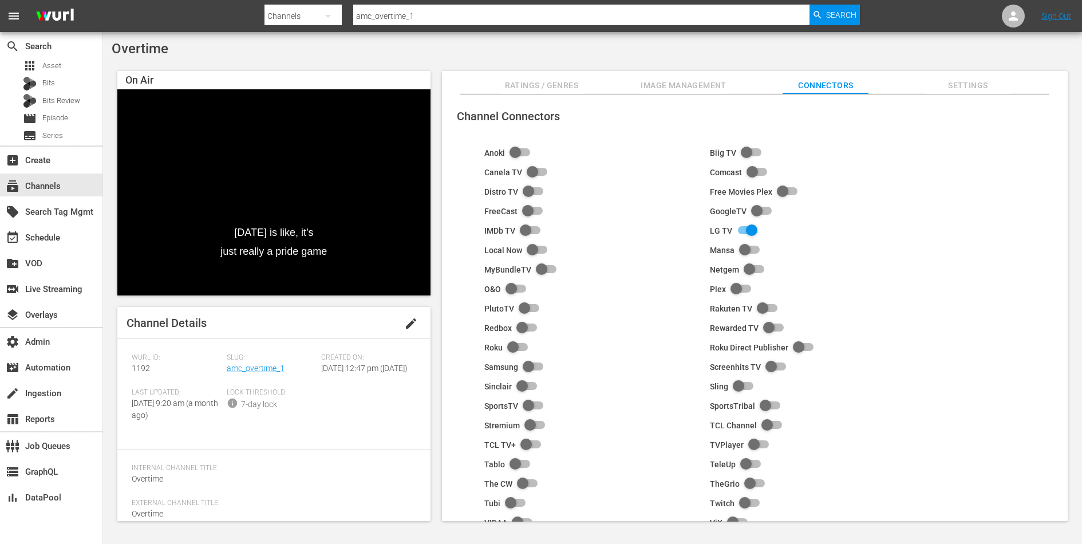
click at [528, 364] on input "checkbox" at bounding box center [530, 367] width 25 height 14
checkbox input "true"
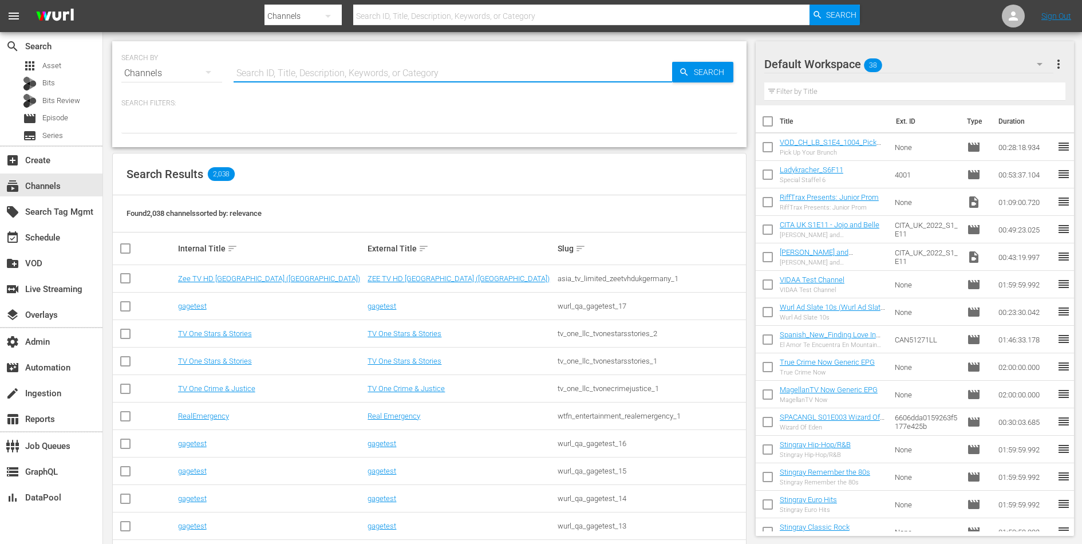
click at [247, 61] on input "text" at bounding box center [453, 73] width 439 height 27
type input "inside outs"
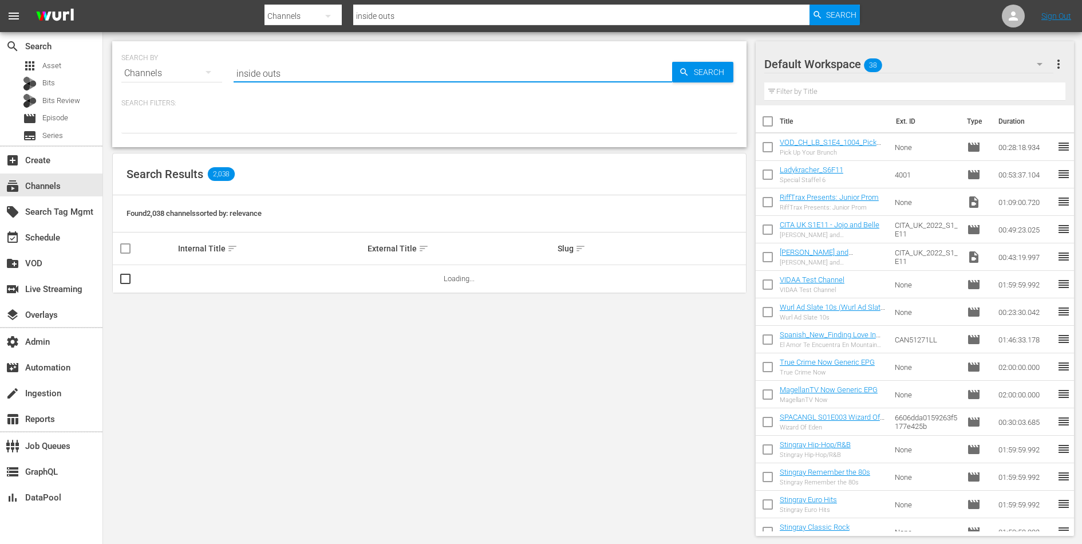
type input "inside outside"
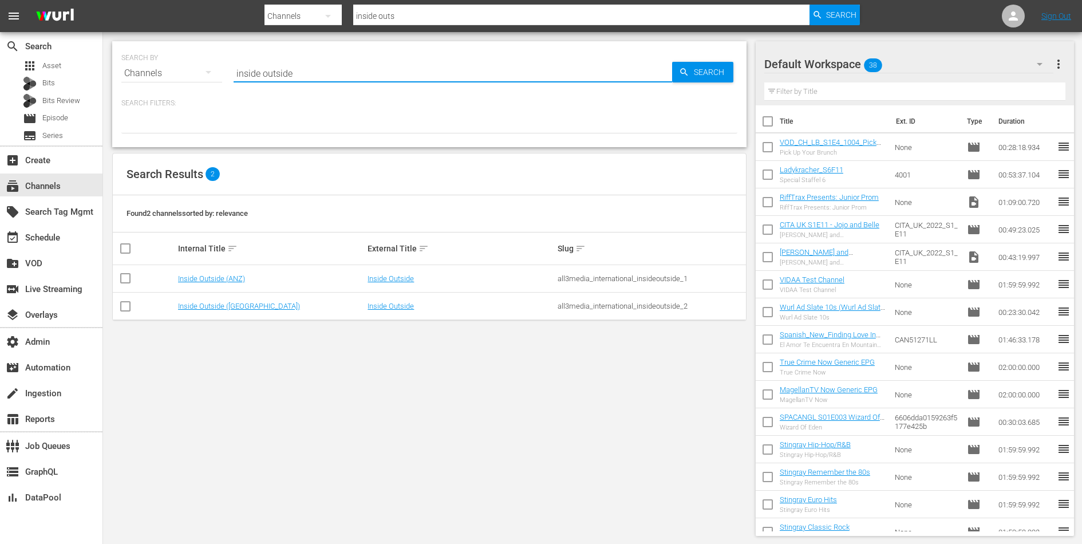
type input "inside outside"
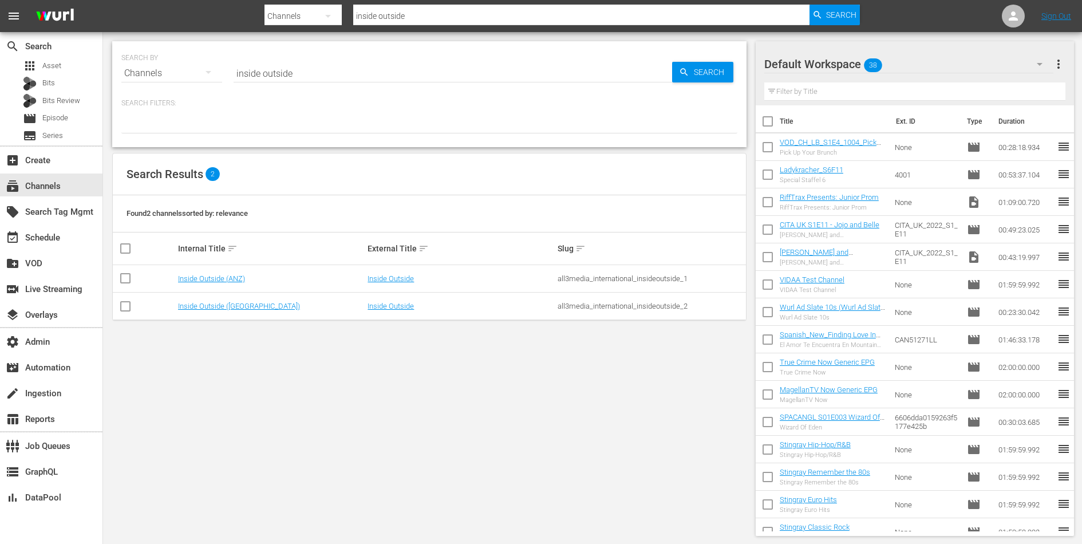
click at [241, 274] on link "Inside Outside (ANZ)" at bounding box center [211, 278] width 67 height 9
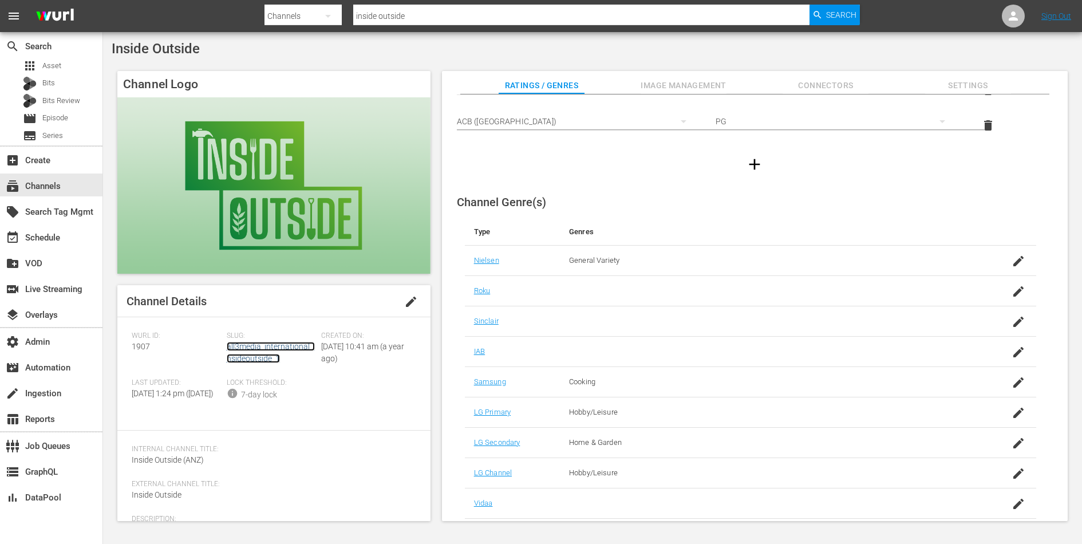
click at [269, 354] on link "all3media_international_insideoutside_1" at bounding box center [271, 352] width 88 height 21
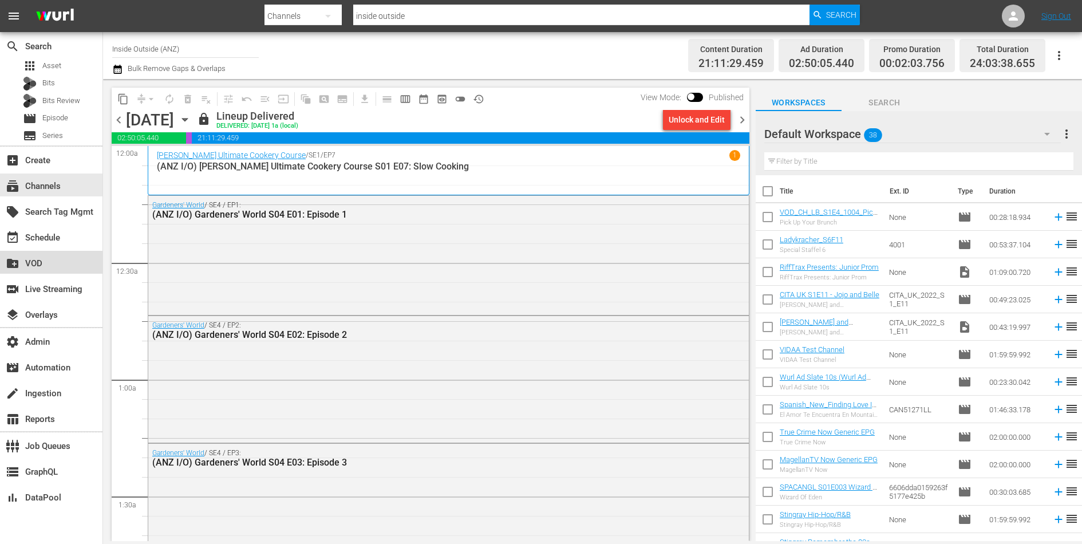
click at [40, 267] on div "create_new_folder VOD" at bounding box center [32, 261] width 64 height 10
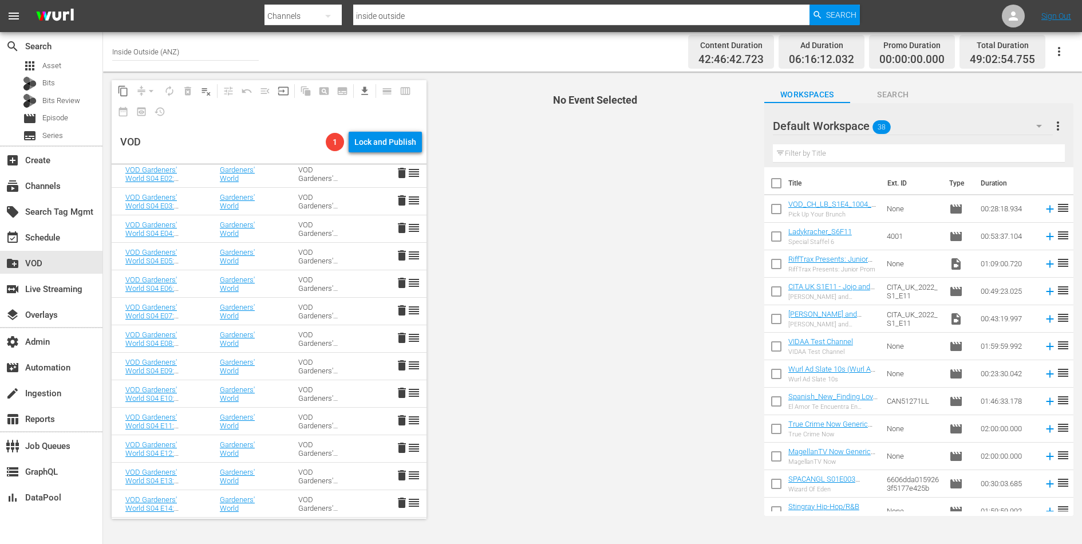
scroll to position [1739, 0]
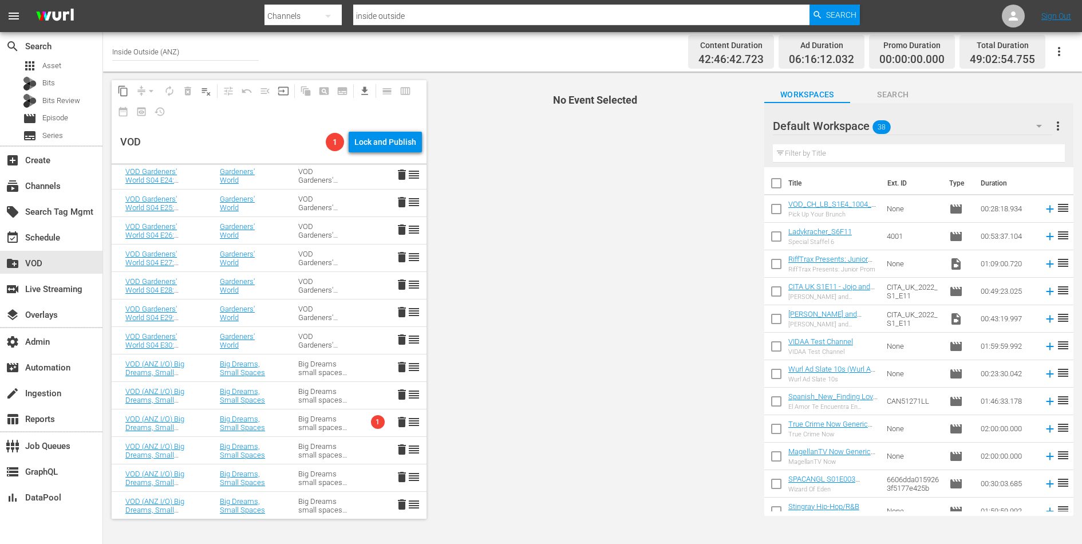
click at [331, 419] on div "Big Dreams small spaces S2 I/O" at bounding box center [323, 422] width 51 height 17
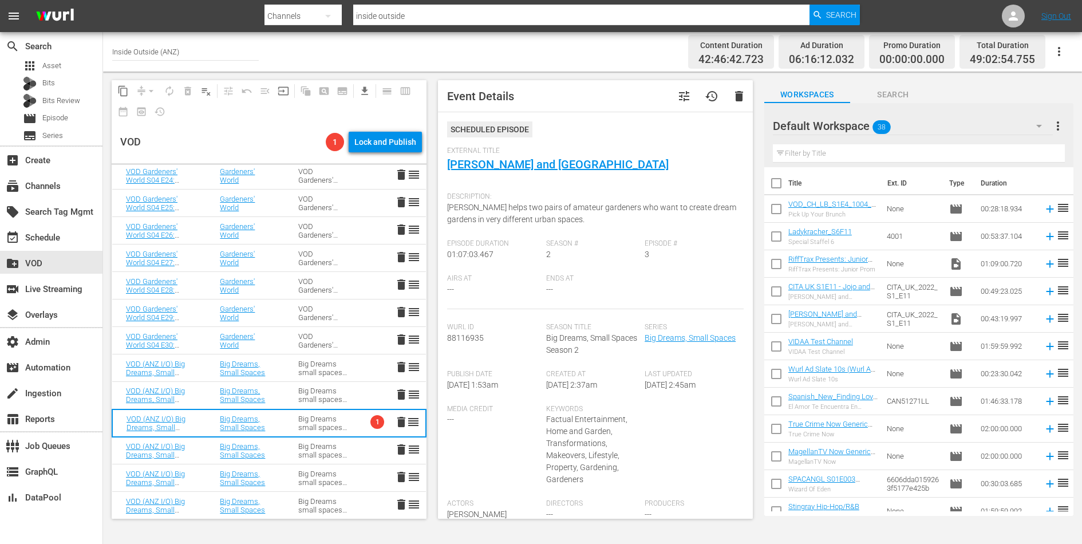
click at [312, 415] on div "Big Dreams small spaces S2 I/O" at bounding box center [323, 422] width 51 height 17
click at [493, 164] on link "[PERSON_NAME] and [GEOGRAPHIC_DATA]" at bounding box center [558, 164] width 222 height 14
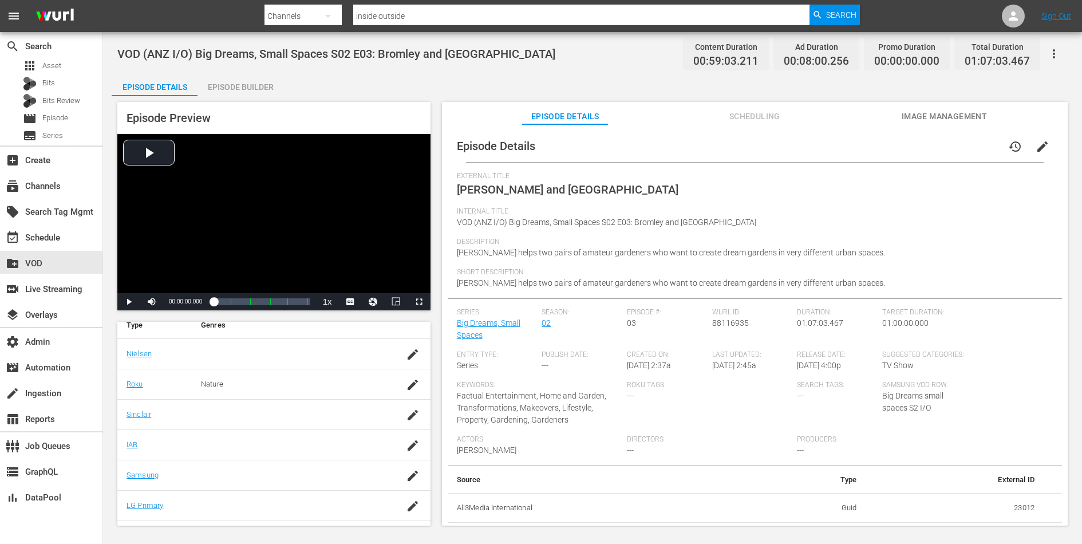
scroll to position [204, 0]
click at [914, 115] on span "Image Management" at bounding box center [944, 116] width 86 height 14
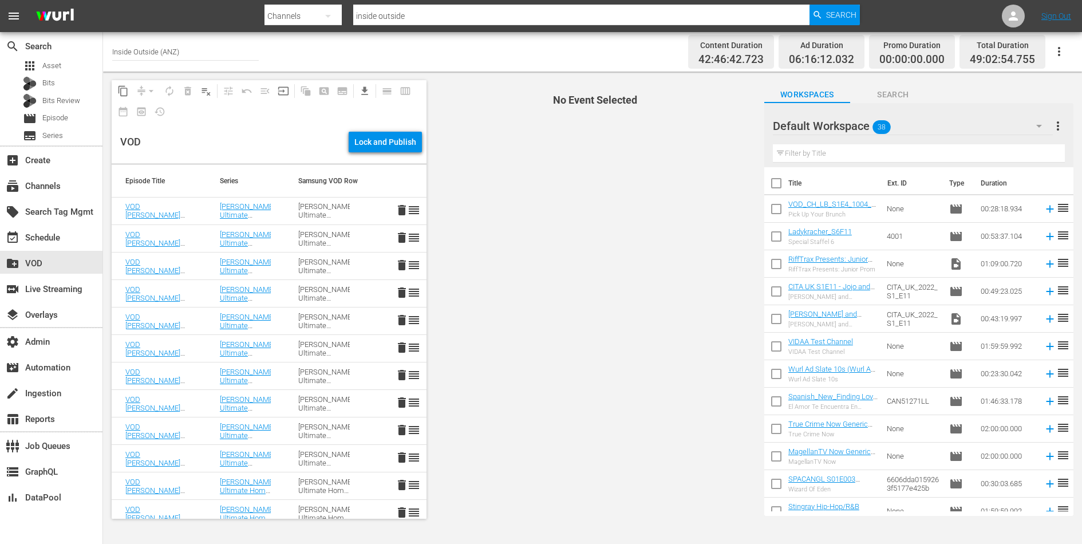
click at [287, 208] on td "[PERSON_NAME] Ultimate Cookery Course Season 1" at bounding box center [324, 211] width 78 height 27
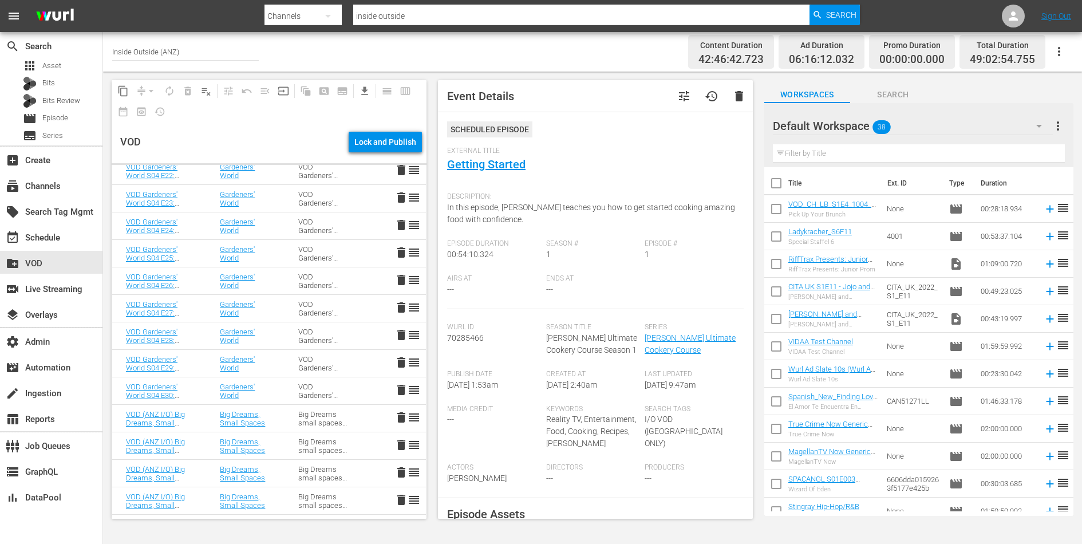
scroll to position [1740, 0]
